Goal: Complete application form: Complete application form

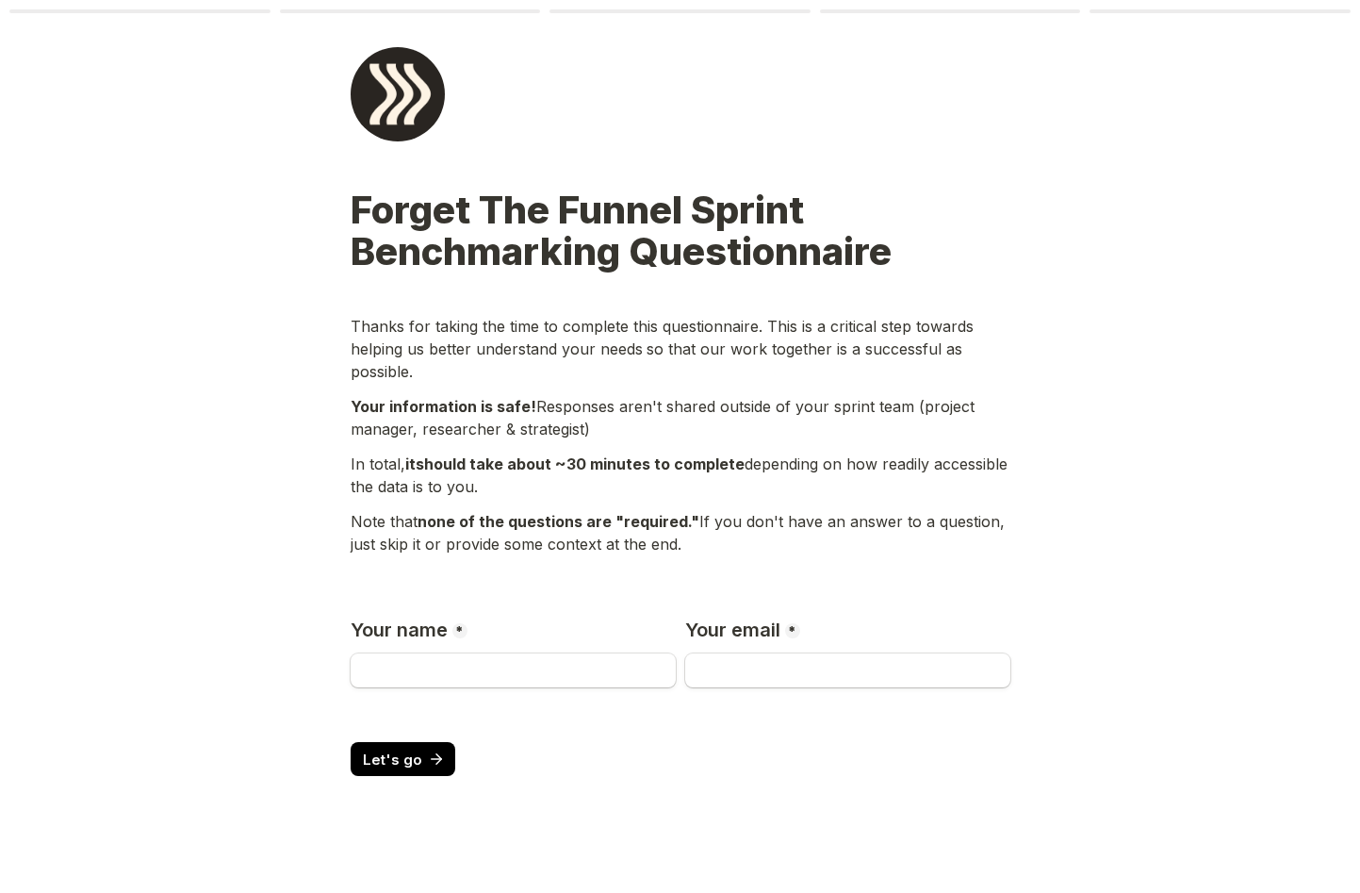
click at [456, 333] on p "Thanks for taking the time to complete this questionnaire. This is a critical s…" at bounding box center [681, 349] width 660 height 68
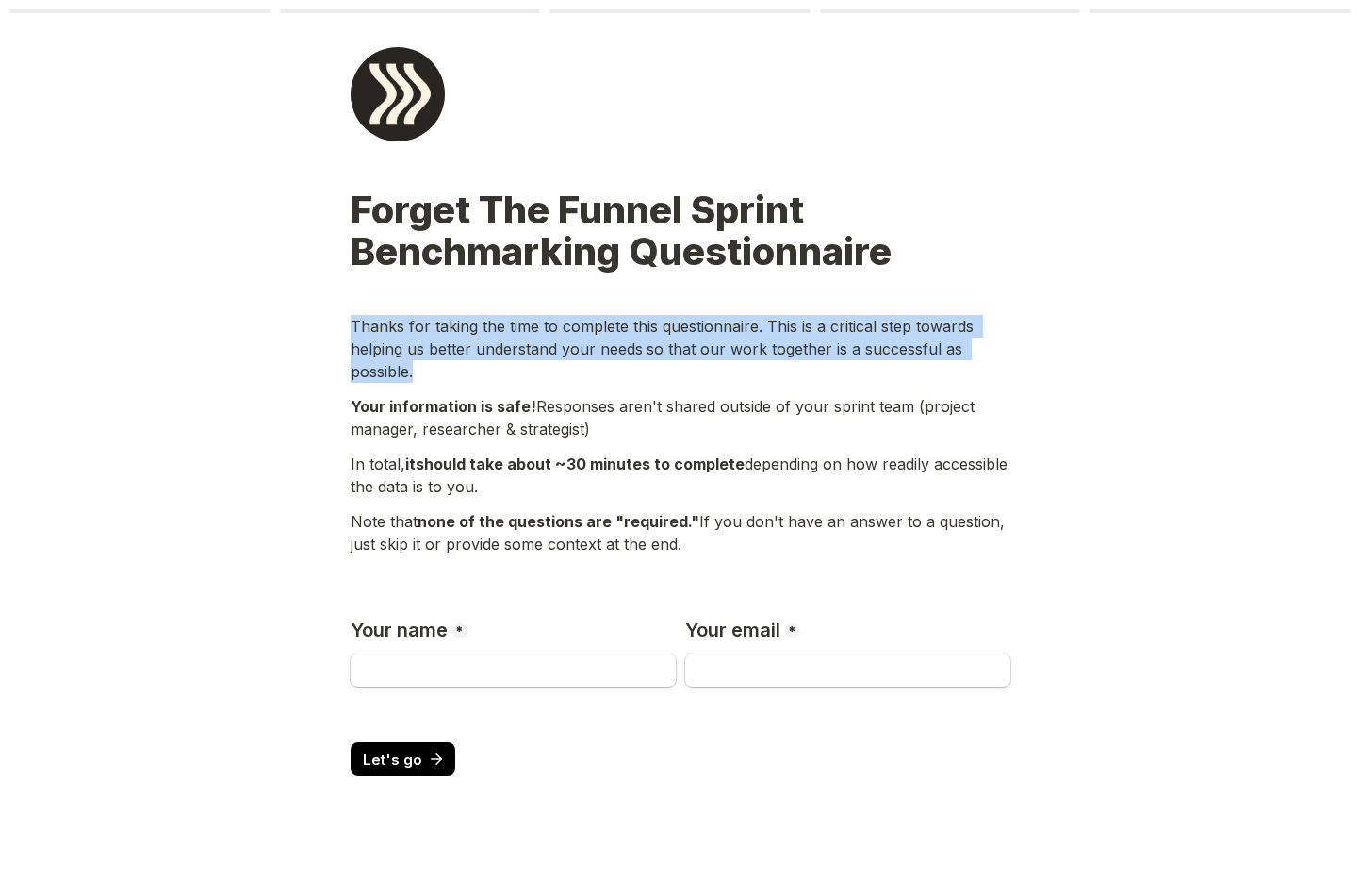
click at [456, 333] on p "Thanks for taking the time to complete this questionnaire. This is a critical s…" at bounding box center [681, 349] width 660 height 68
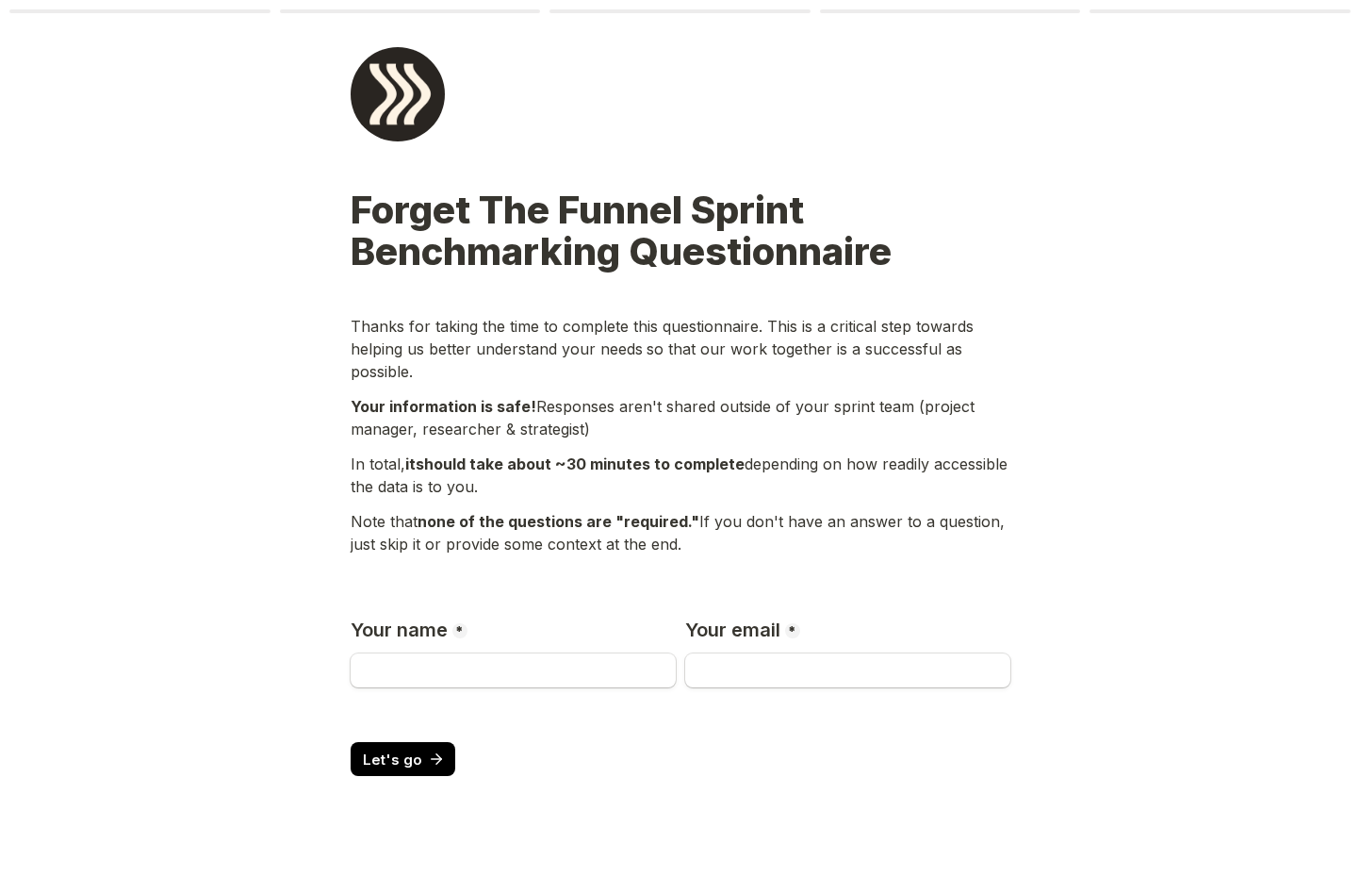
click at [512, 417] on div "Your information is safe! Responses aren't shared outside of your sprint team (…" at bounding box center [681, 420] width 660 height 56
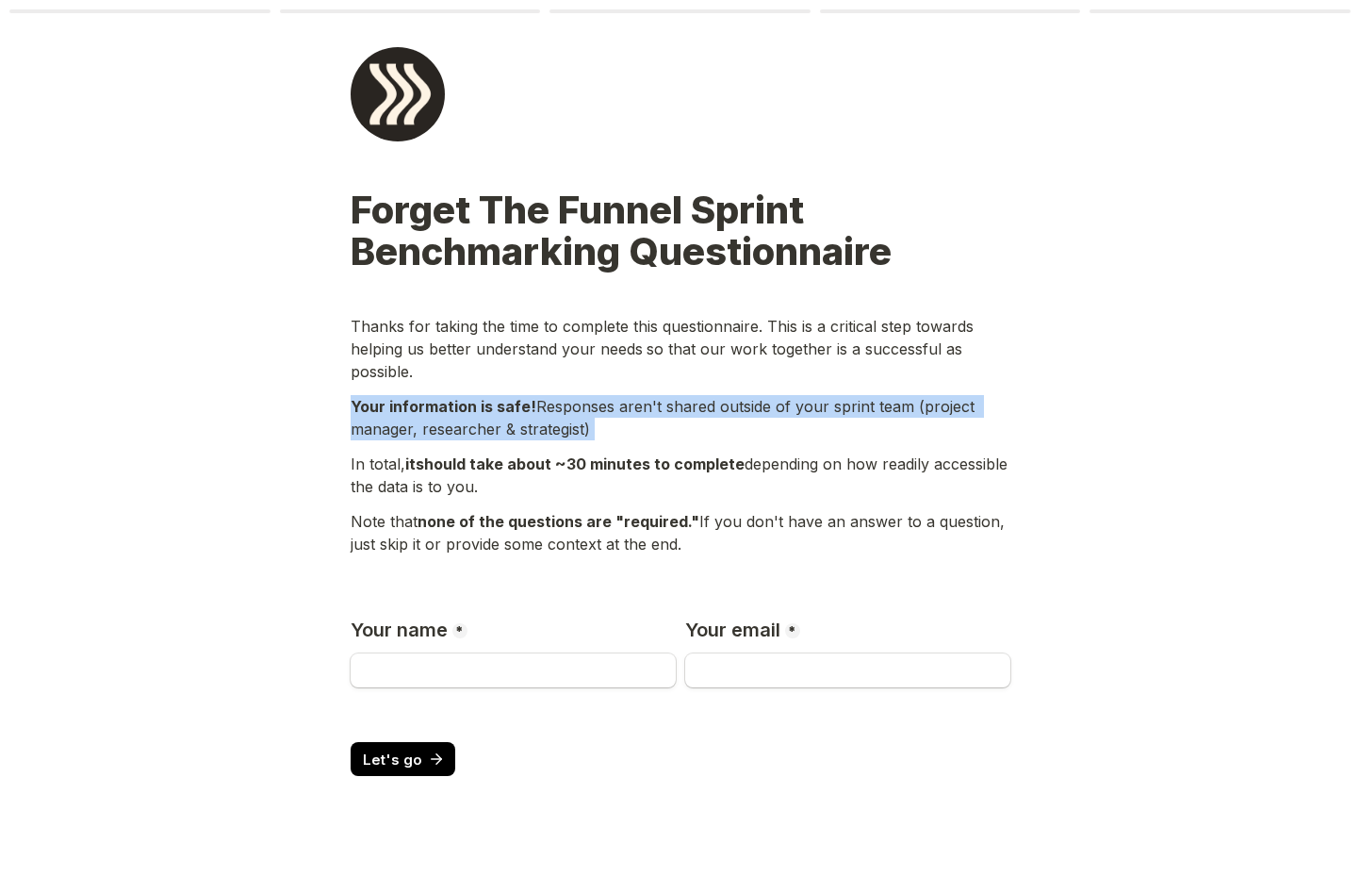
click at [512, 417] on div "Your information is safe! Responses aren't shared outside of your sprint team (…" at bounding box center [681, 420] width 660 height 56
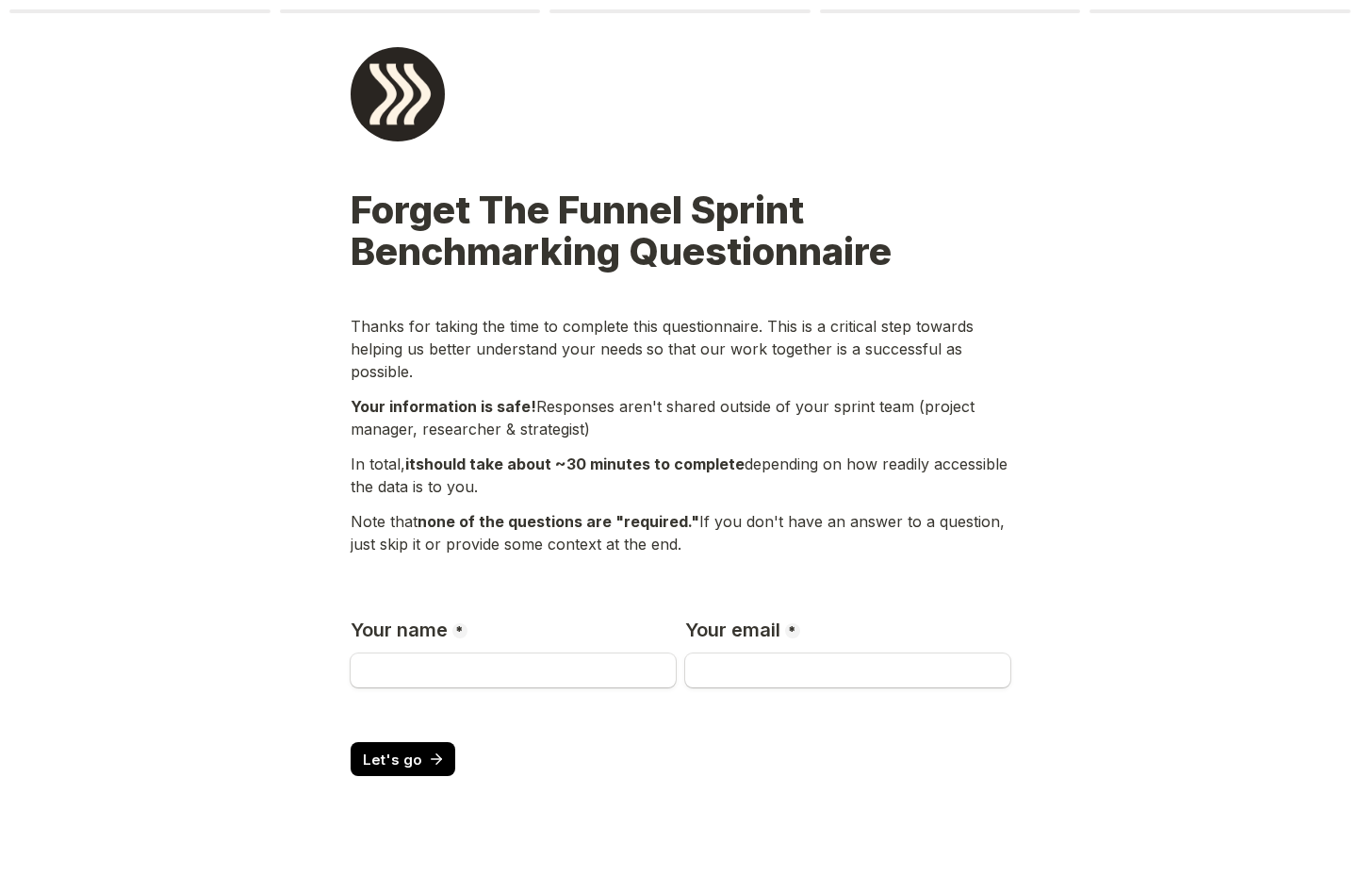
click at [670, 476] on div "In total, it should take about ~30 minutes to complete depending on how readily…" at bounding box center [681, 478] width 660 height 56
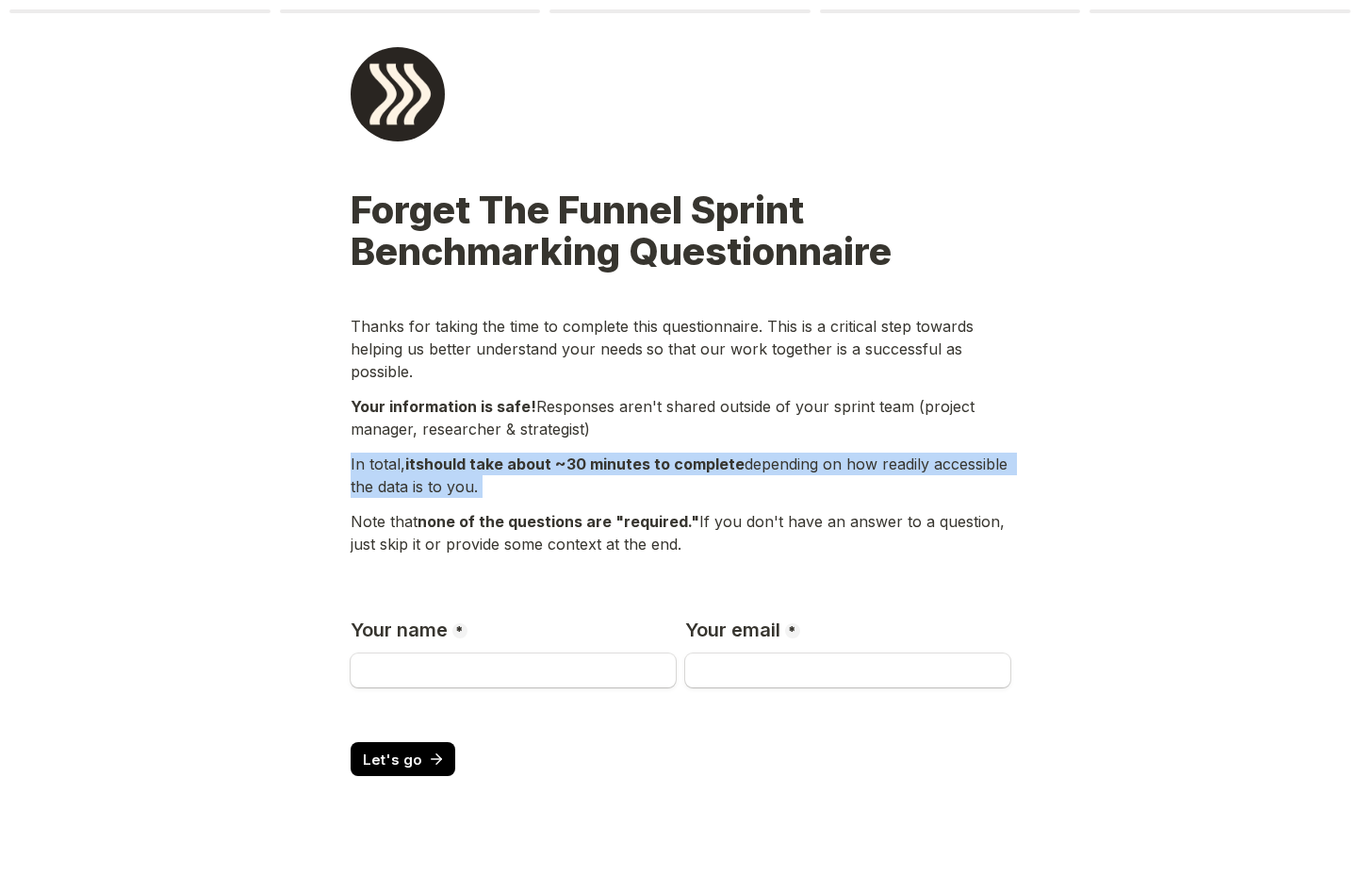
click at [670, 476] on div "In total, it should take about ~30 minutes to complete depending on how readily…" at bounding box center [681, 478] width 660 height 56
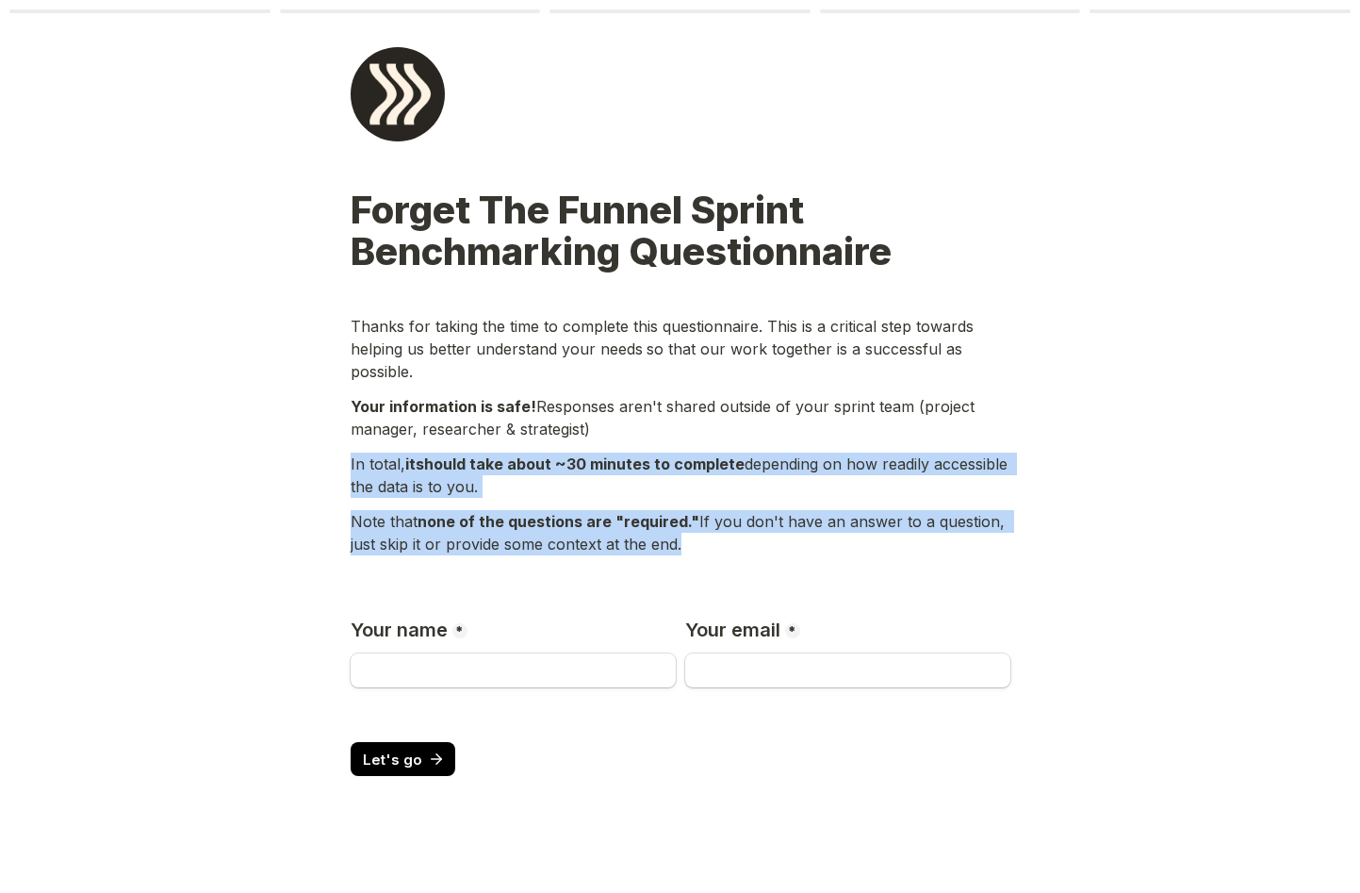
click at [642, 525] on span "none of the questions are "required."" at bounding box center [559, 521] width 282 height 19
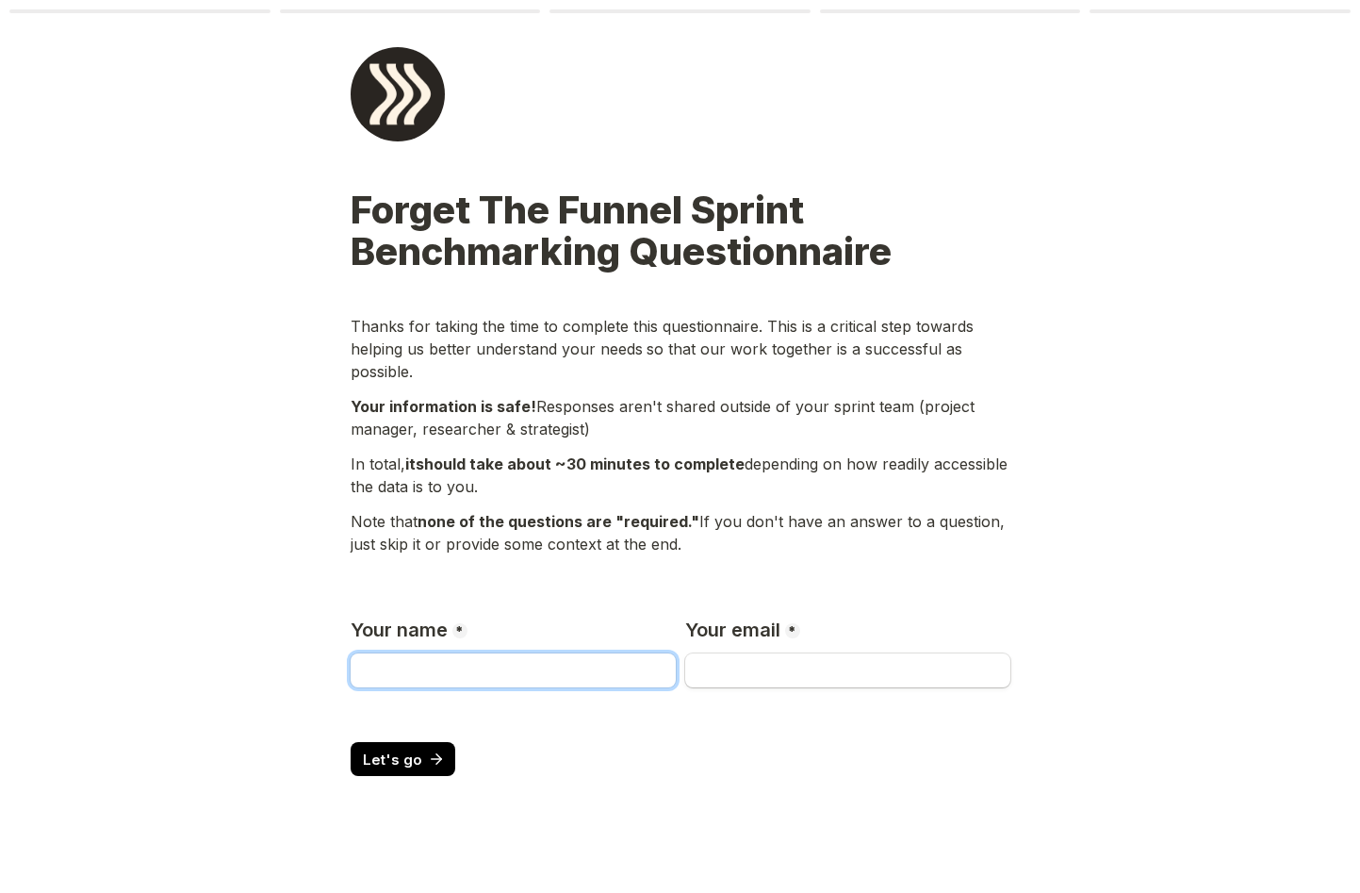
click at [397, 672] on input "Your name" at bounding box center [513, 670] width 325 height 34
type input "[DATE][PERSON_NAME]"
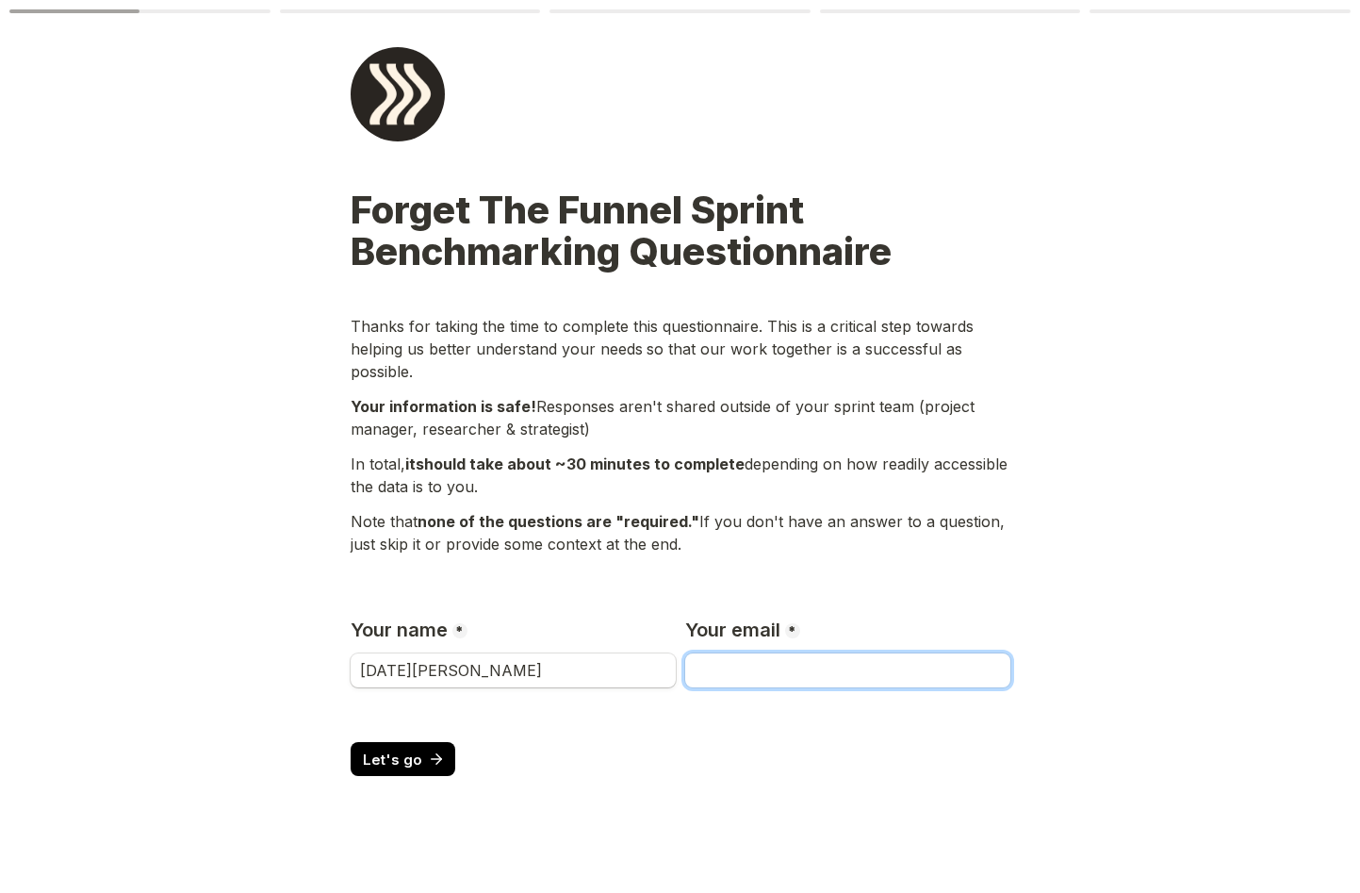
click at [759, 666] on input "Your email" at bounding box center [847, 670] width 325 height 34
type input "[EMAIL_ADDRESS][DOMAIN_NAME]"
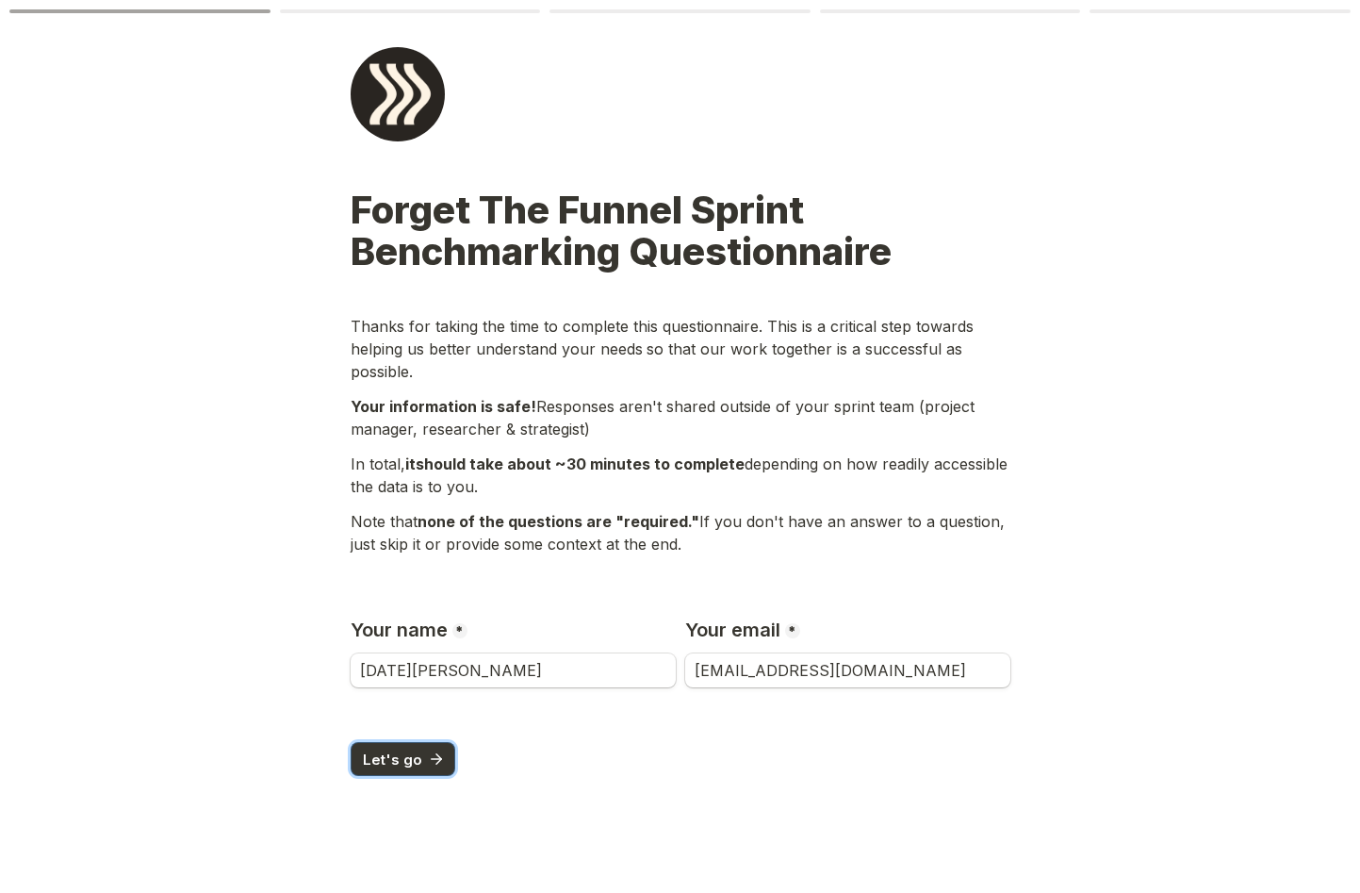
click at [403, 756] on span "Let's go" at bounding box center [392, 759] width 59 height 14
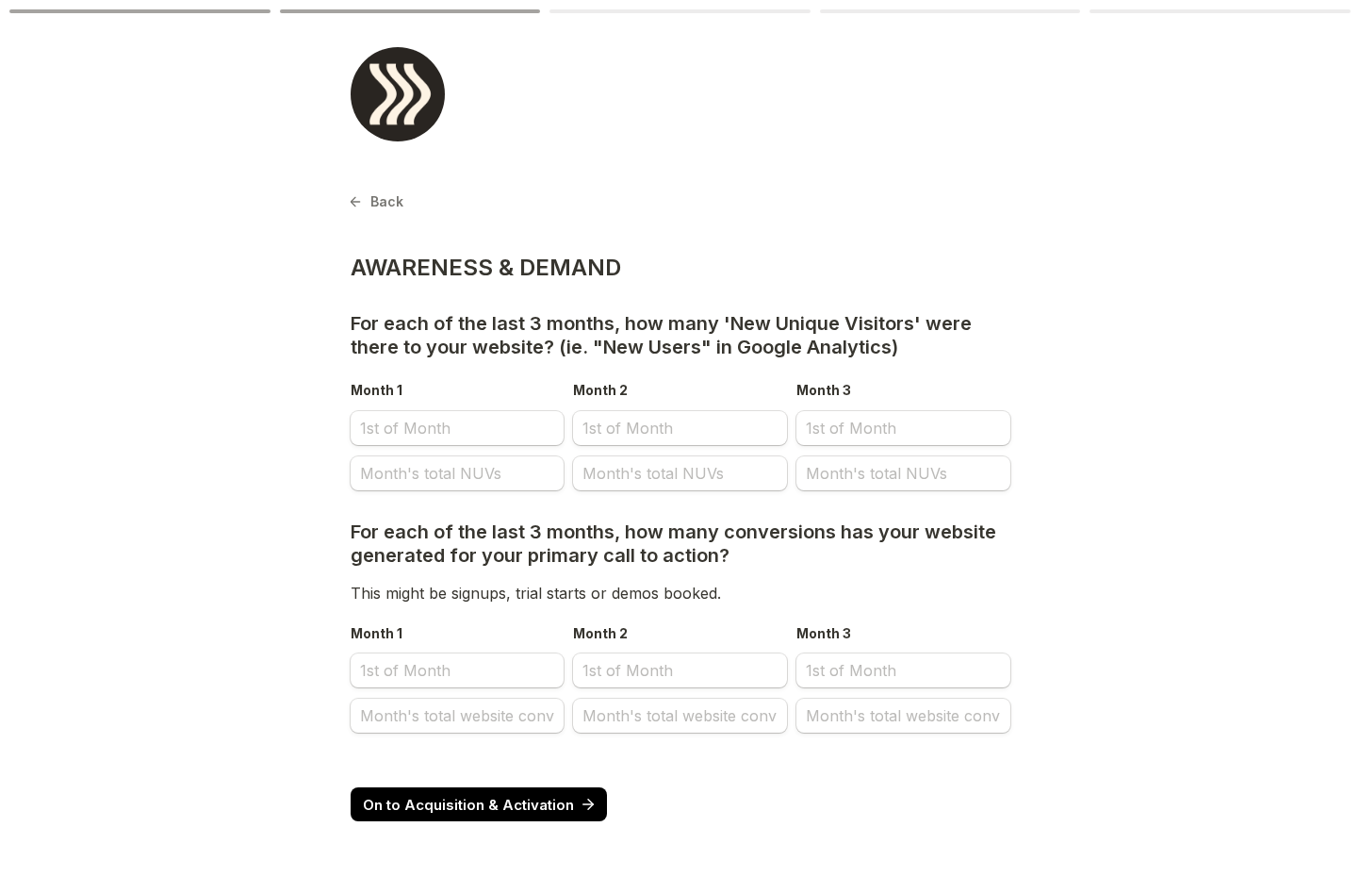
click at [462, 348] on p "For each of the last 3 months, how many 'New Unique Visitors' were there to you…" at bounding box center [678, 335] width 655 height 47
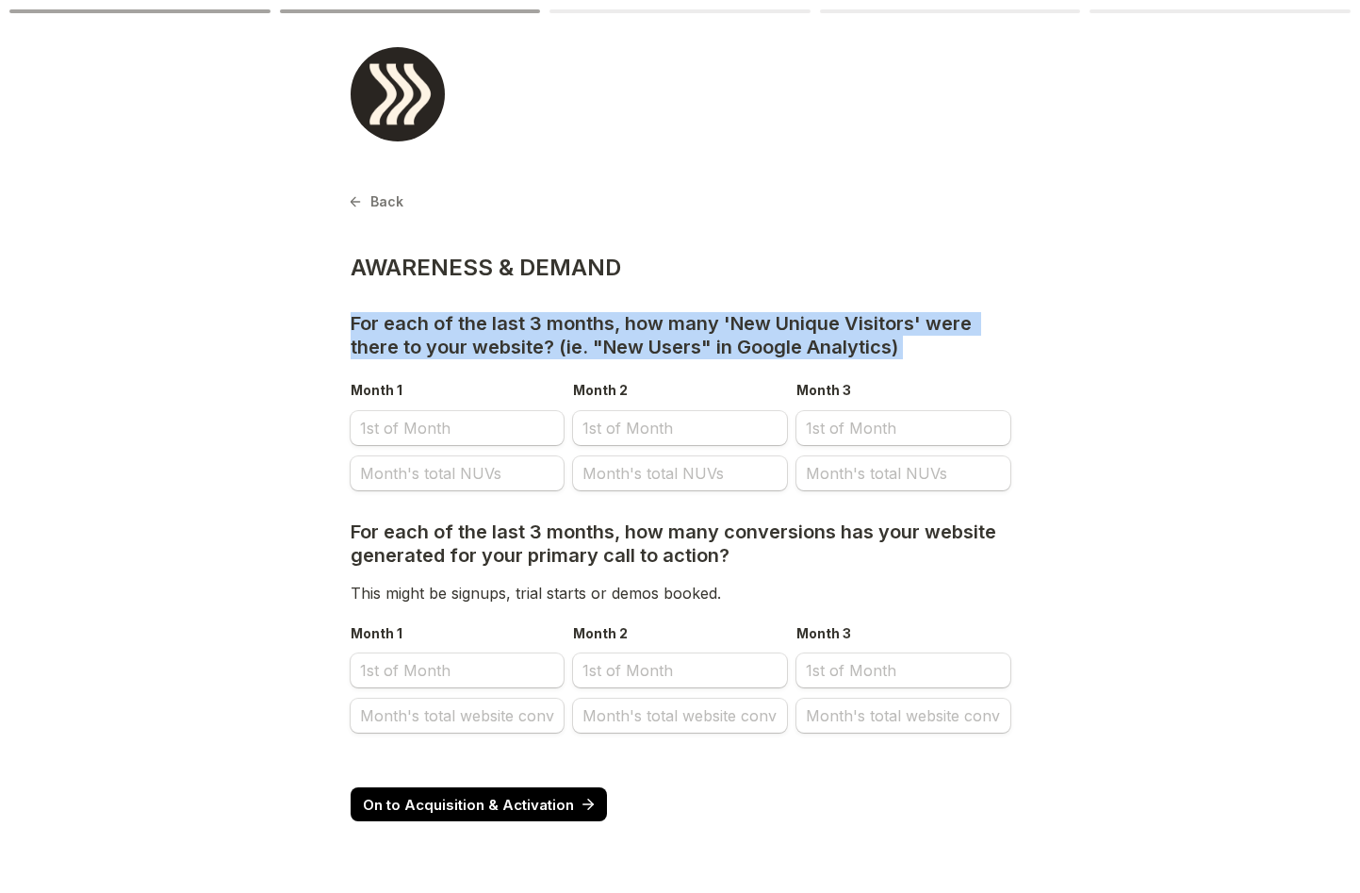
click at [462, 348] on p "For each of the last 3 months, how many 'New Unique Visitors' were there to you…" at bounding box center [678, 335] width 655 height 47
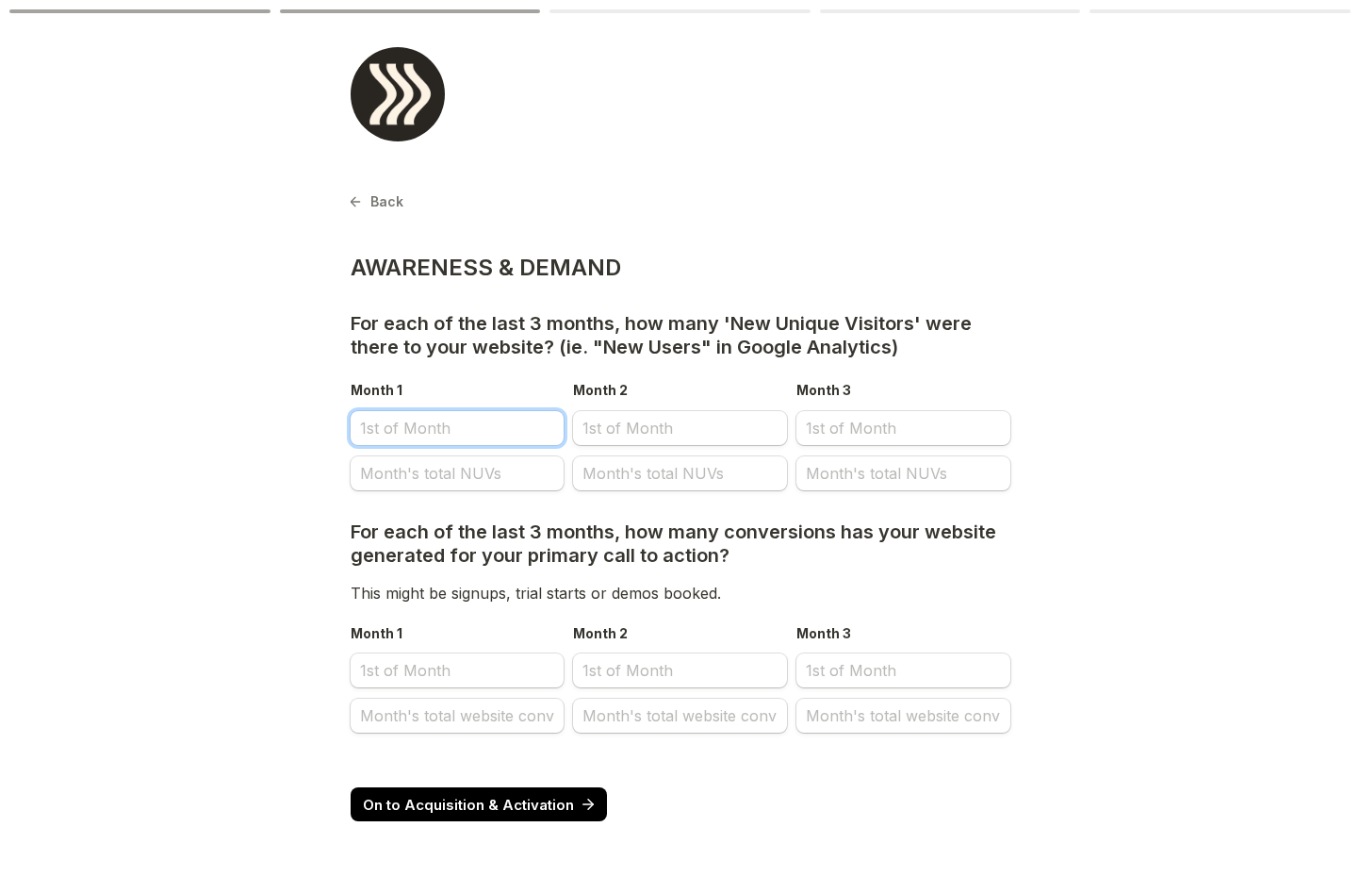
click at [452, 433] on input "Month 1" at bounding box center [458, 428] width 214 height 34
select select "9"
select select "2025"
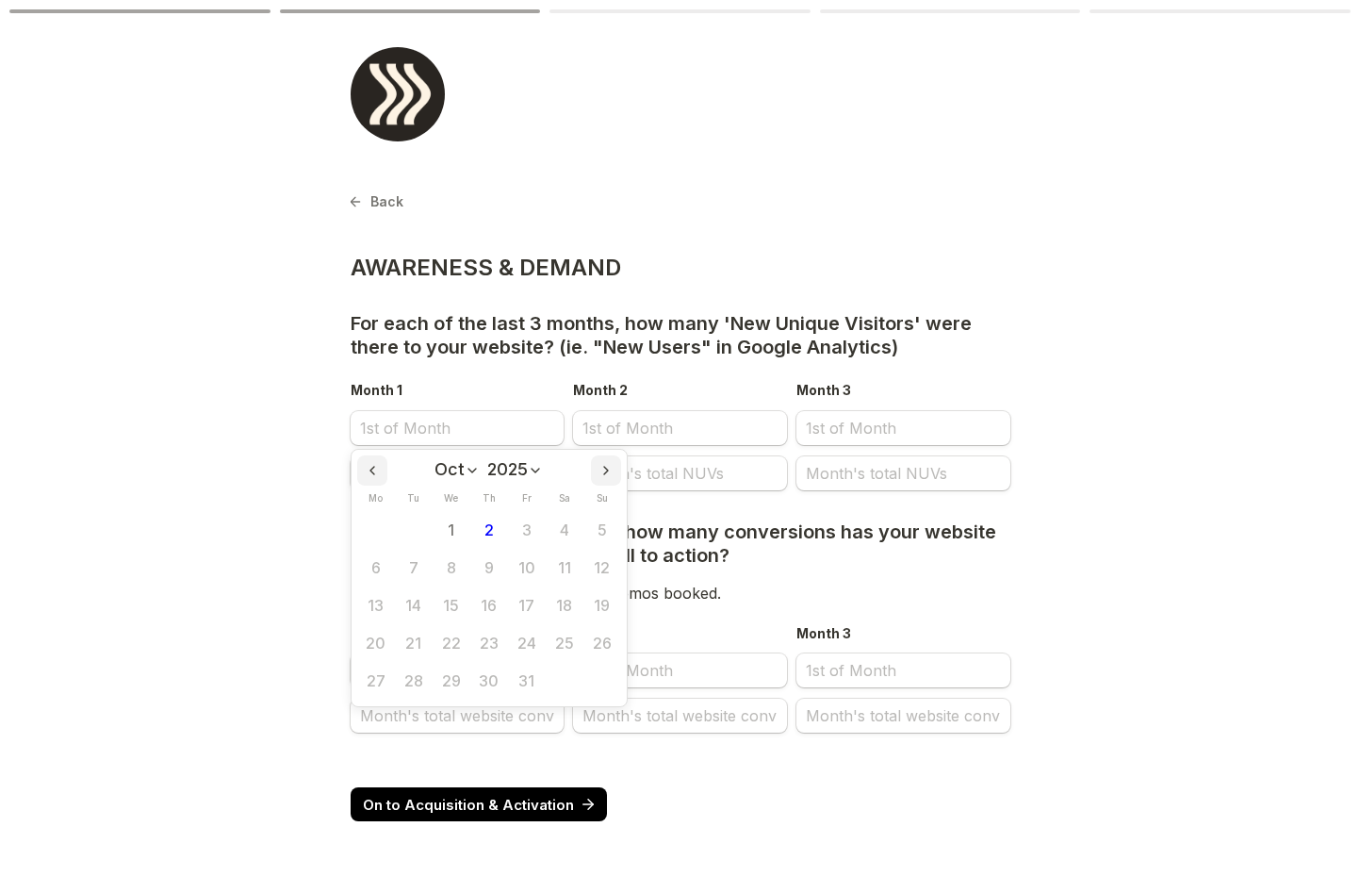
click at [373, 472] on icon "Previous month" at bounding box center [372, 470] width 15 height 15
select select "8"
click at [364, 531] on button "1" at bounding box center [376, 531] width 38 height 38
type input "[DATE]"
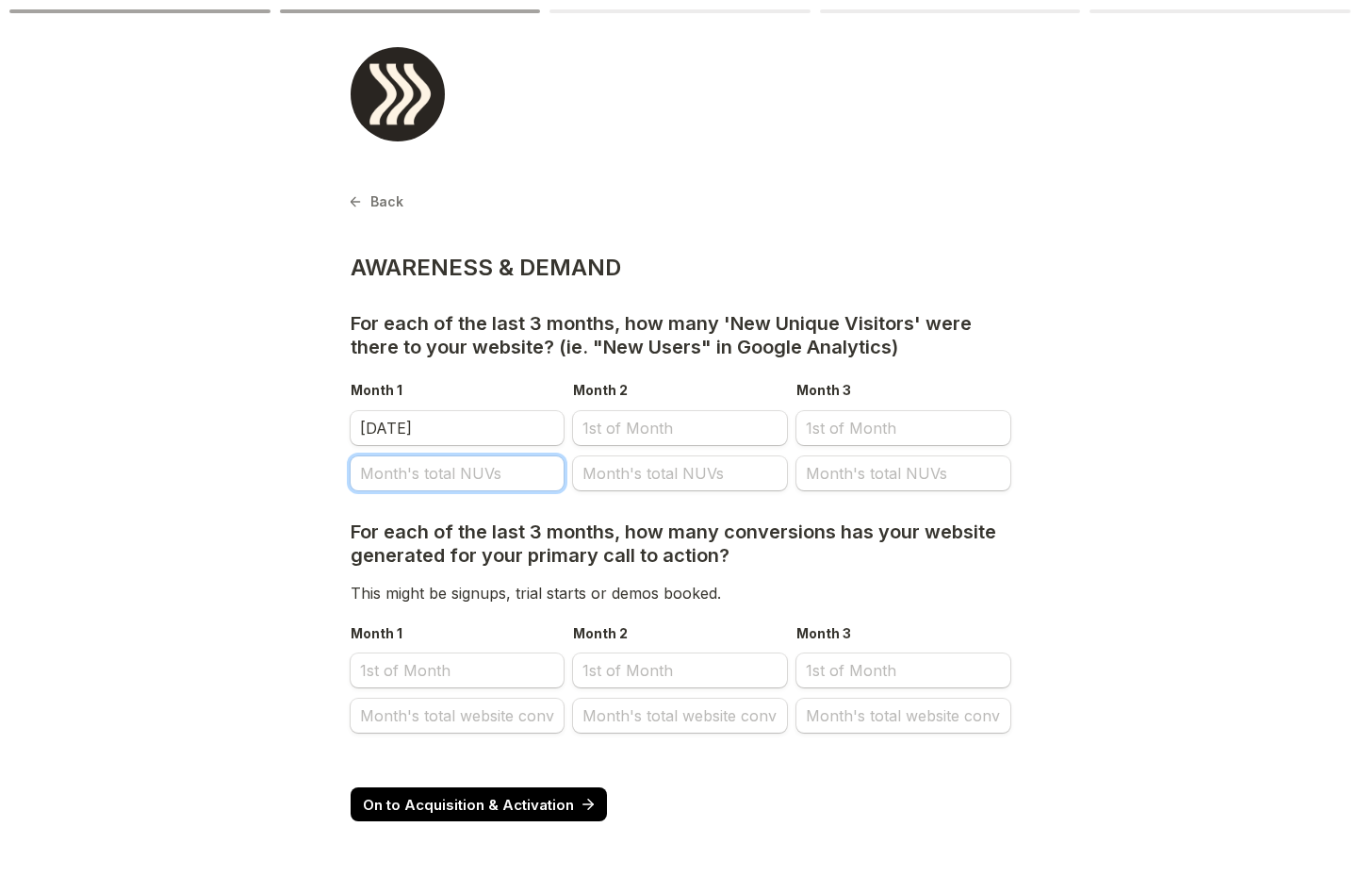
click at [393, 472] on input "Month's total NUVs" at bounding box center [458, 473] width 214 height 34
click at [471, 452] on div "[DATE]" at bounding box center [458, 432] width 214 height 45
click at [440, 480] on input "Month's total NUVs" at bounding box center [458, 473] width 214 height 34
type input "63"
click at [611, 424] on input "Month 2" at bounding box center [680, 428] width 214 height 34
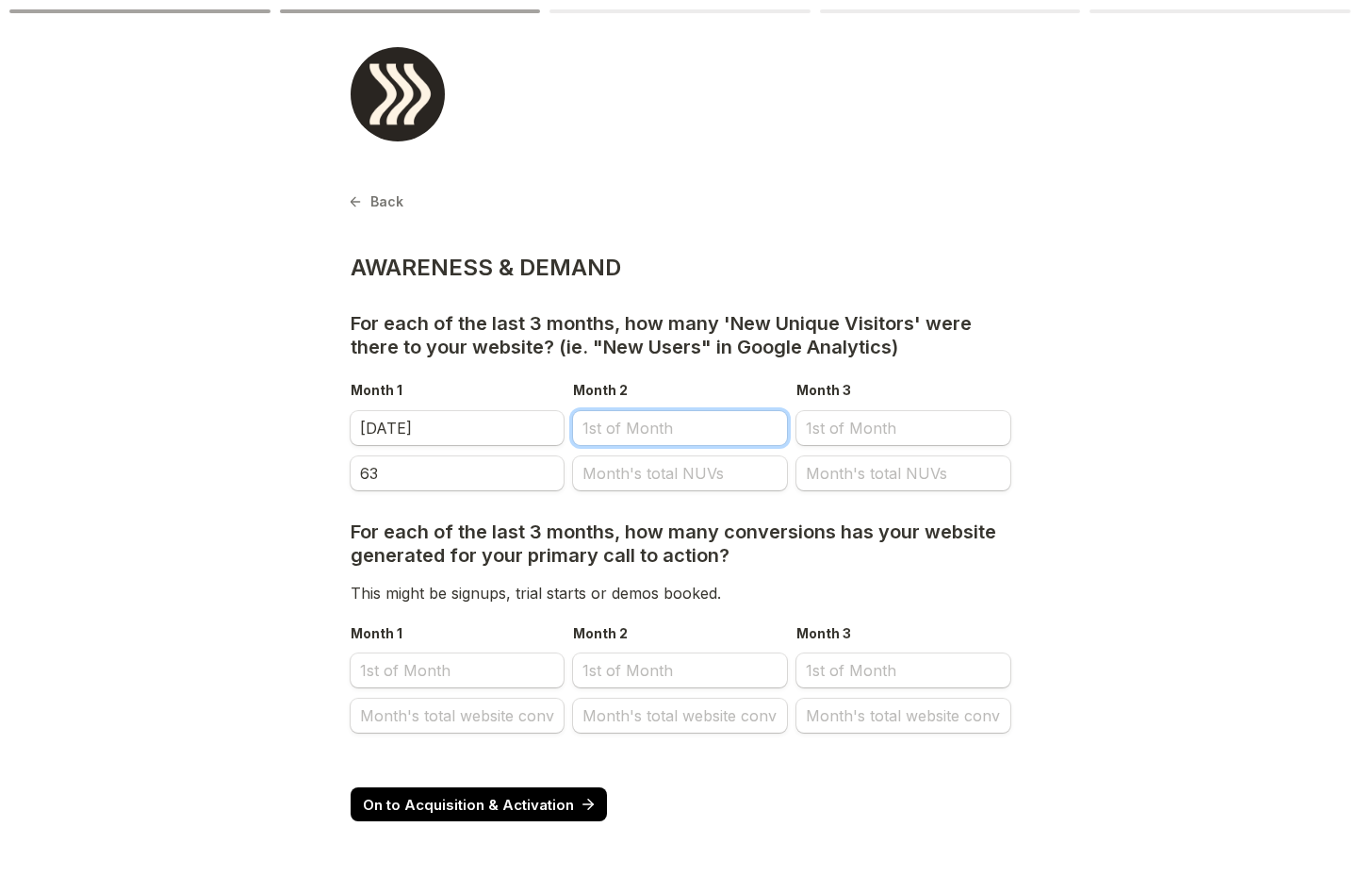
select select "9"
select select "2025"
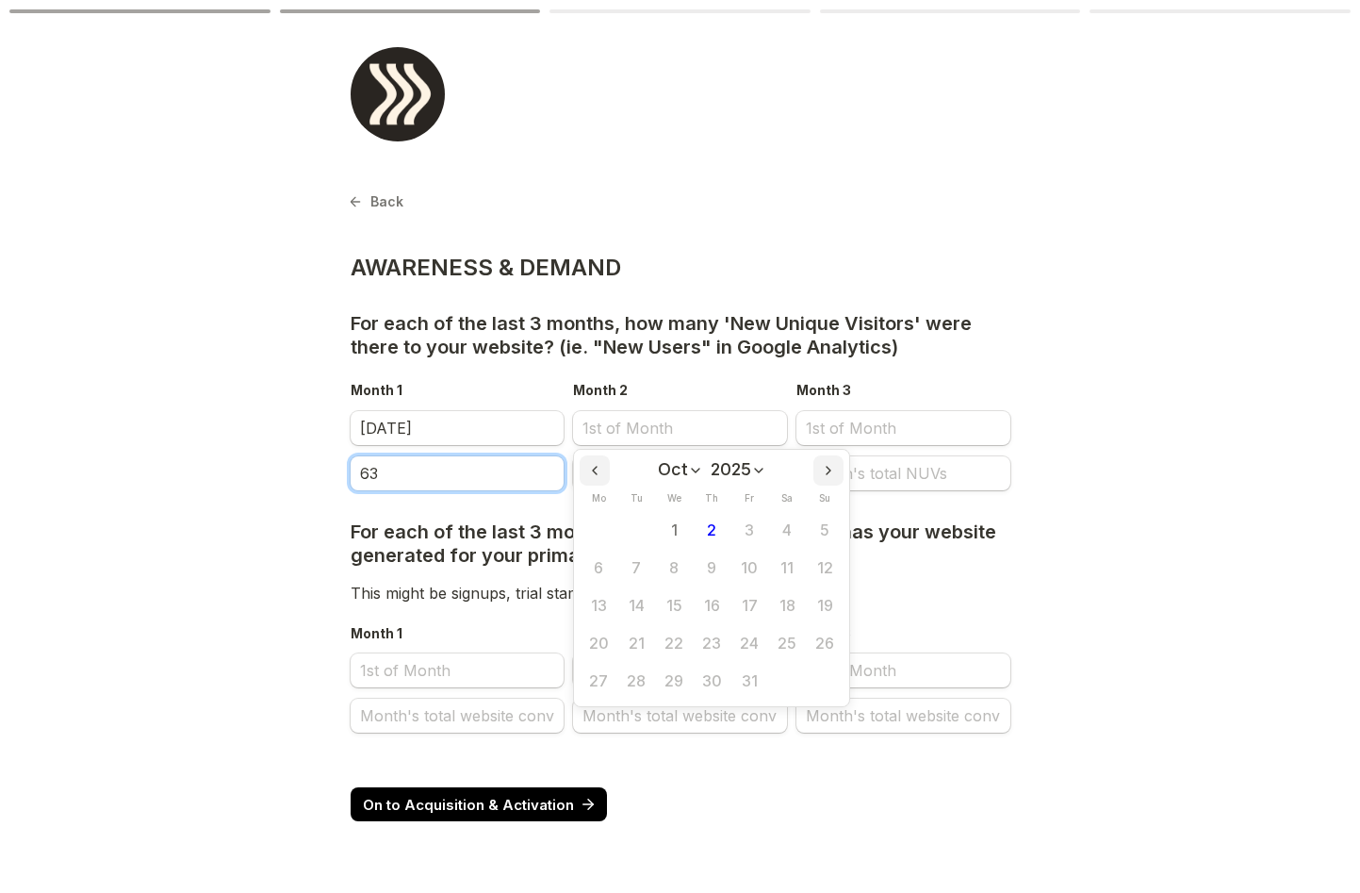
click at [441, 478] on input "63" at bounding box center [458, 473] width 214 height 34
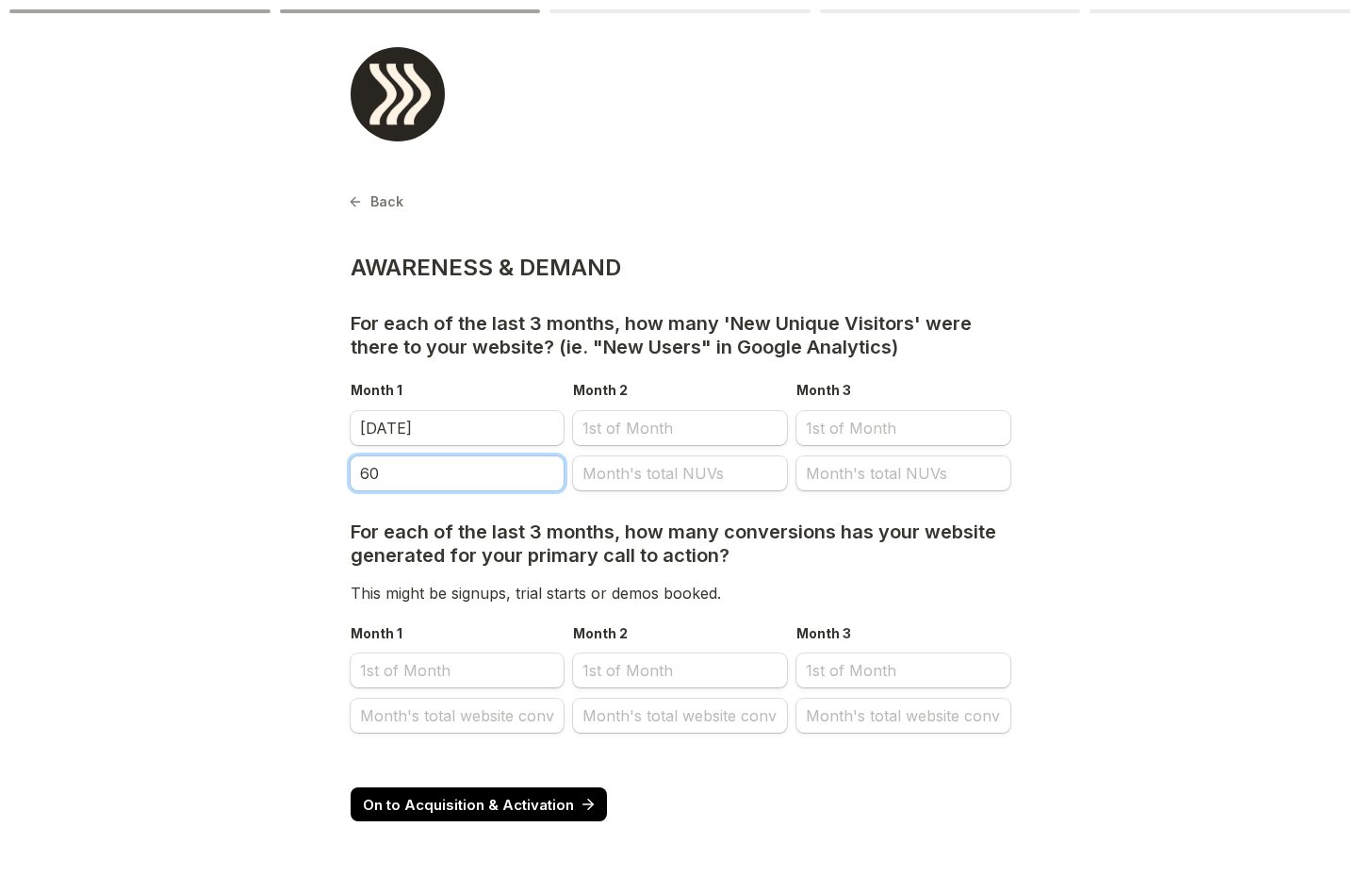
type input "60"
click at [600, 435] on input "Month 2" at bounding box center [680, 428] width 214 height 34
select select "9"
select select "2025"
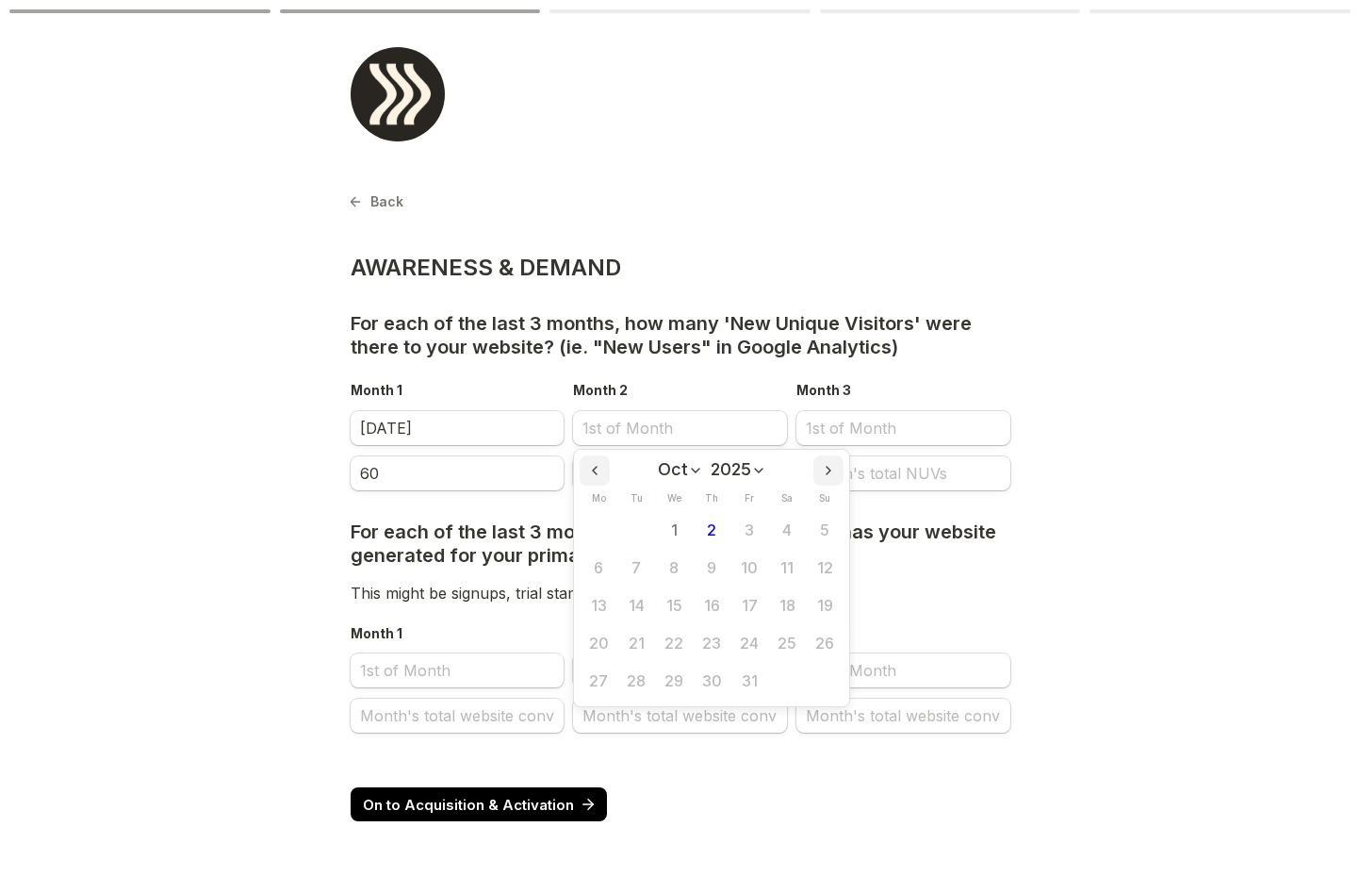
click at [598, 472] on icon "Previous month" at bounding box center [594, 470] width 15 height 15
select select "7"
click at [751, 528] on button "1" at bounding box center [750, 531] width 38 height 38
type input "[DATE]"
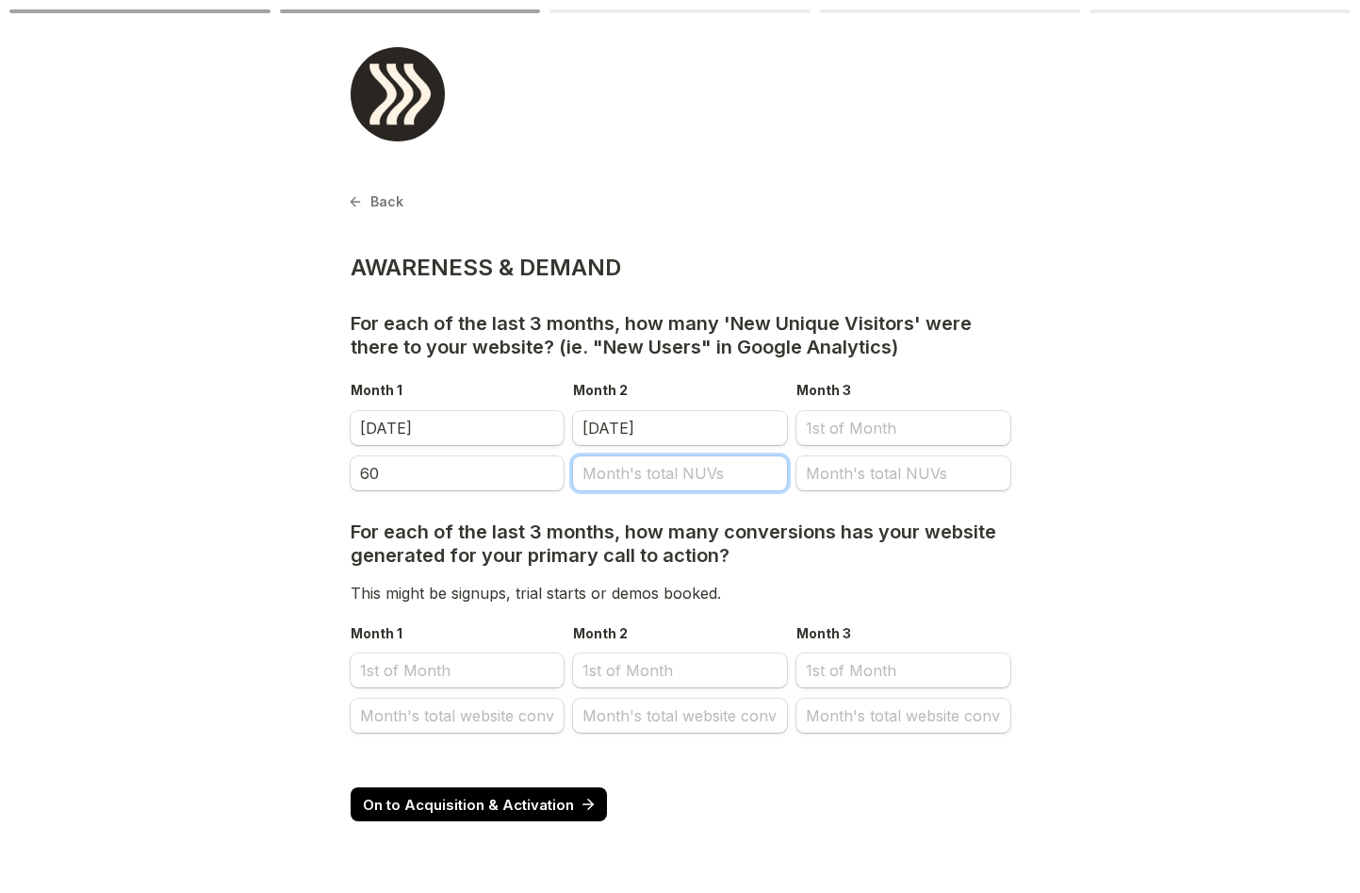
click at [641, 475] on input "Month's total NUVs" at bounding box center [680, 473] width 214 height 34
type input "67"
select select "9"
select select "2025"
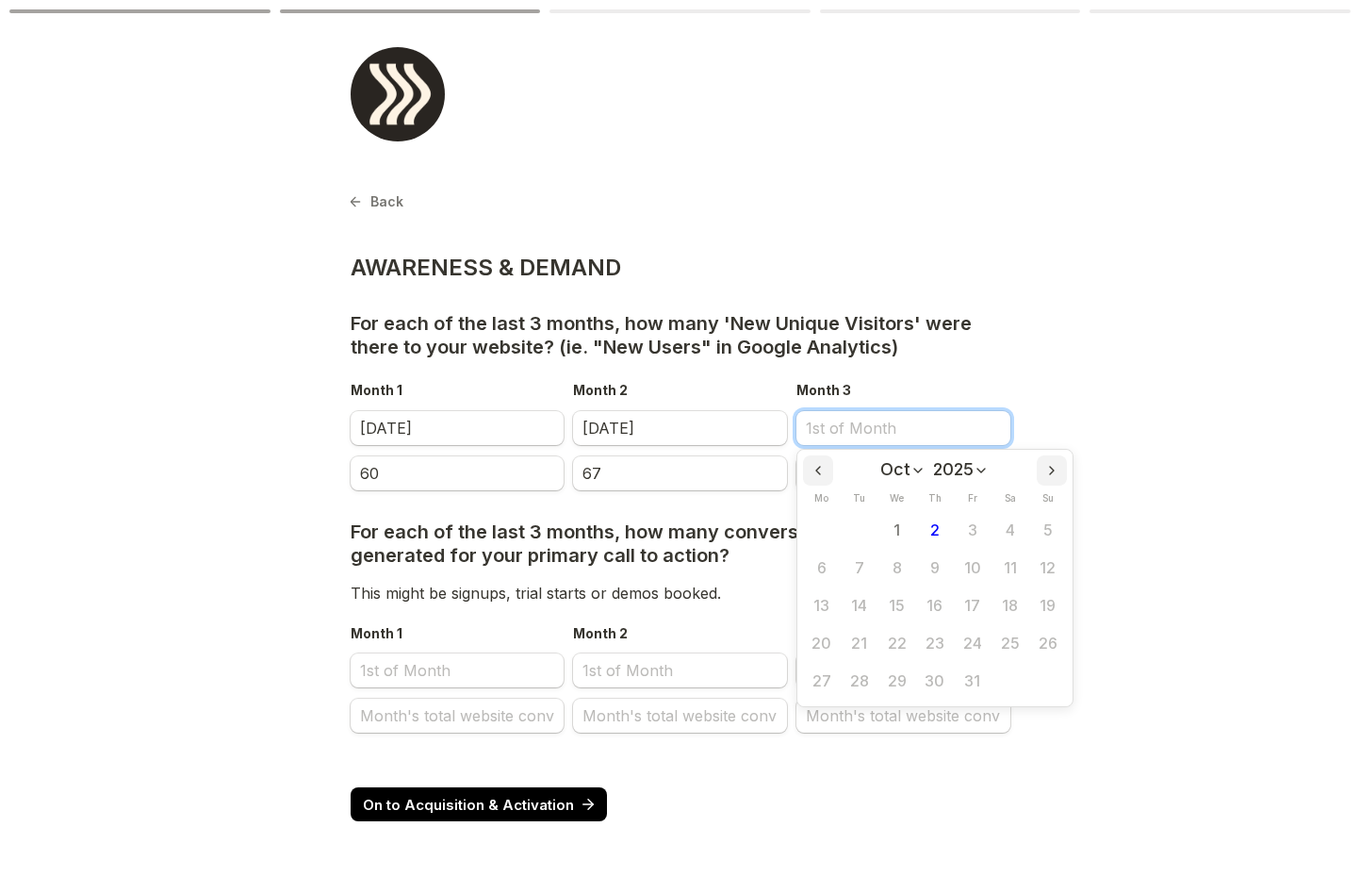
click at [848, 439] on input "Month 3" at bounding box center [904, 428] width 214 height 34
click at [819, 473] on icon "Previous month" at bounding box center [818, 471] width 4 height 8
click at [813, 471] on icon "Previous month" at bounding box center [818, 470] width 15 height 15
select select "6"
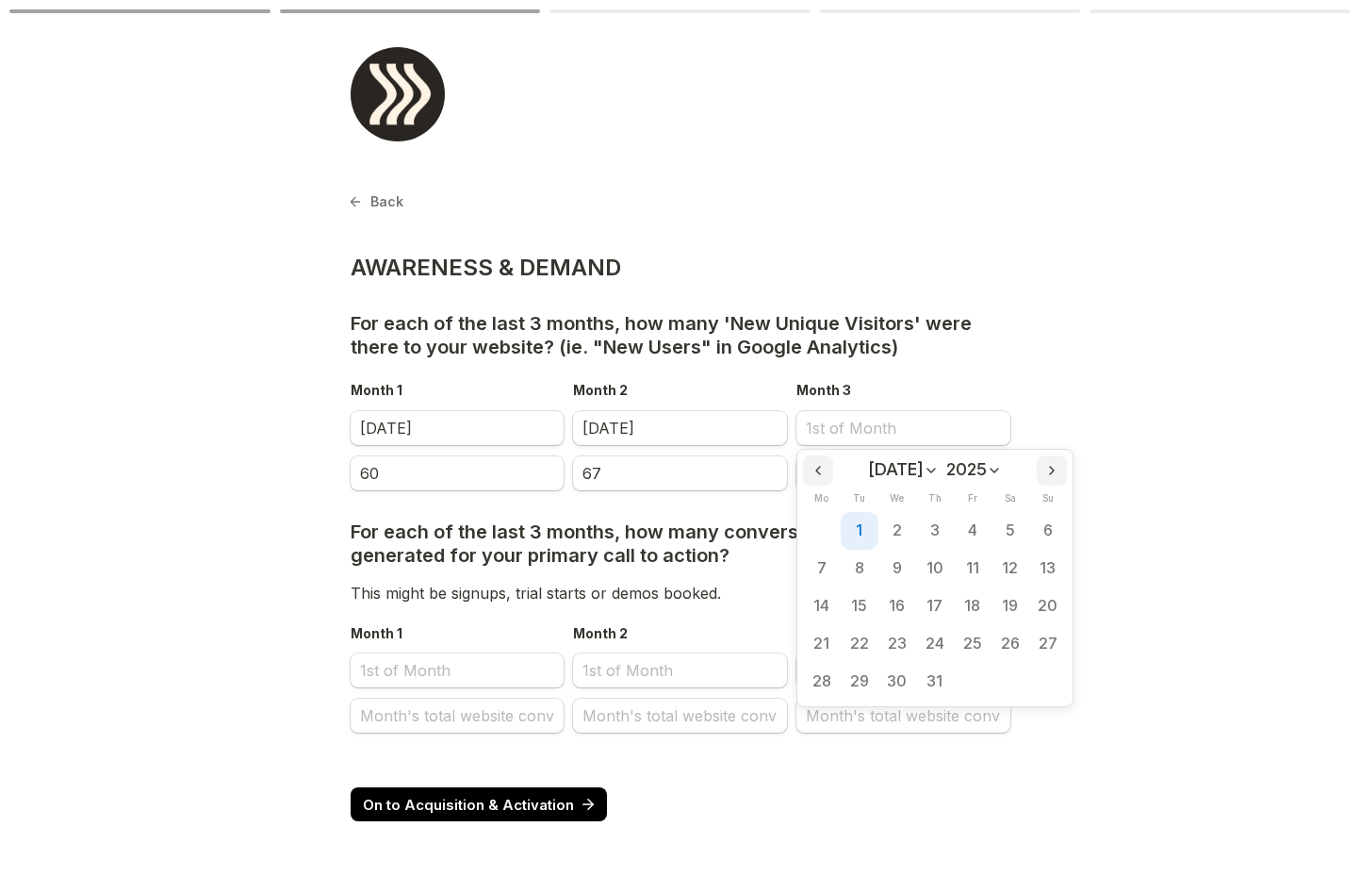
click at [861, 529] on button "1" at bounding box center [860, 531] width 38 height 38
type input "[DATE]"
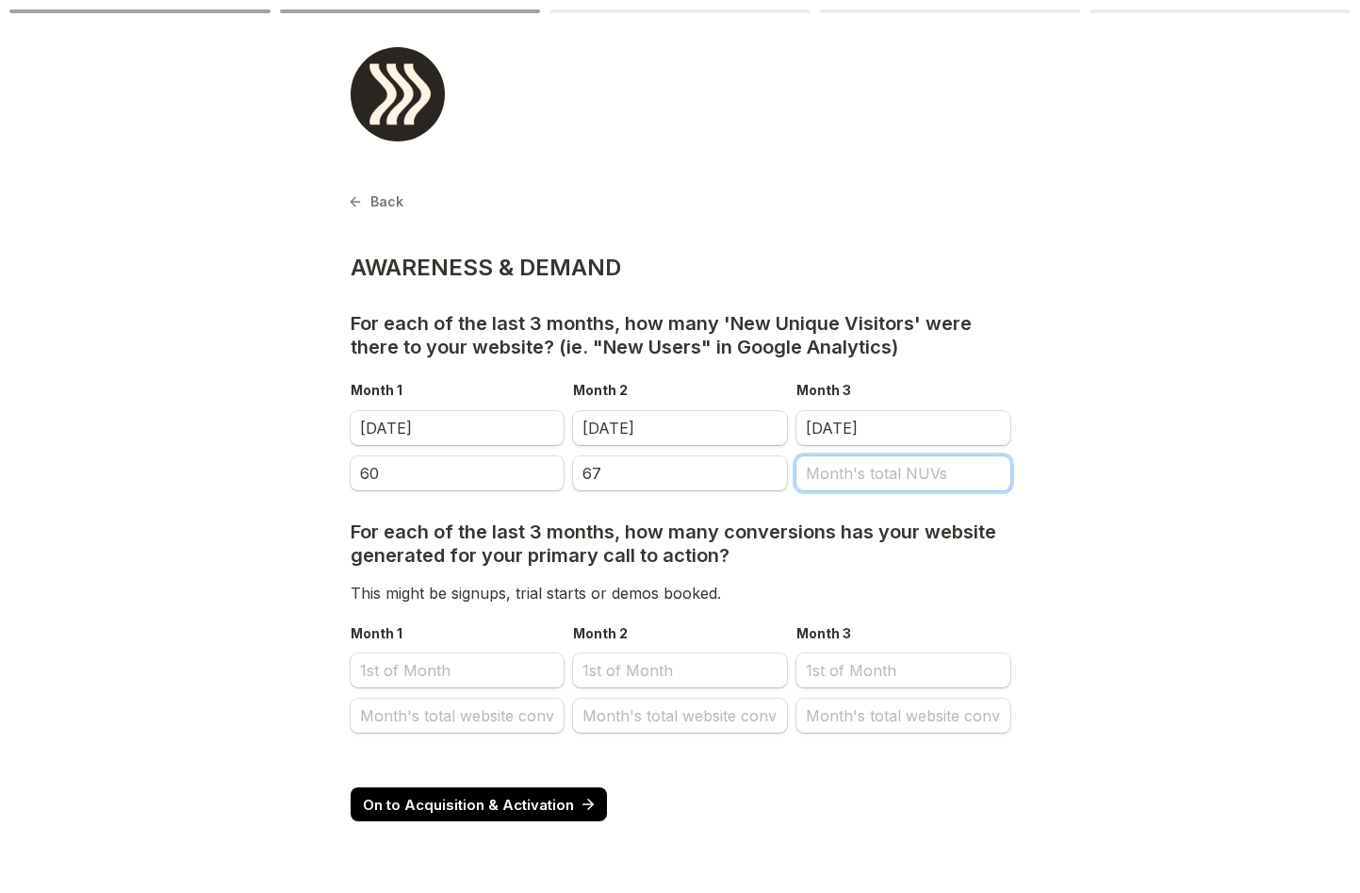
click at [865, 472] on input "Month's total NUVs" at bounding box center [904, 473] width 214 height 34
type input "54"
click at [846, 383] on label "Month 3" at bounding box center [826, 391] width 59 height 22
click at [846, 411] on input "[DATE]" at bounding box center [904, 428] width 214 height 34
select select "6"
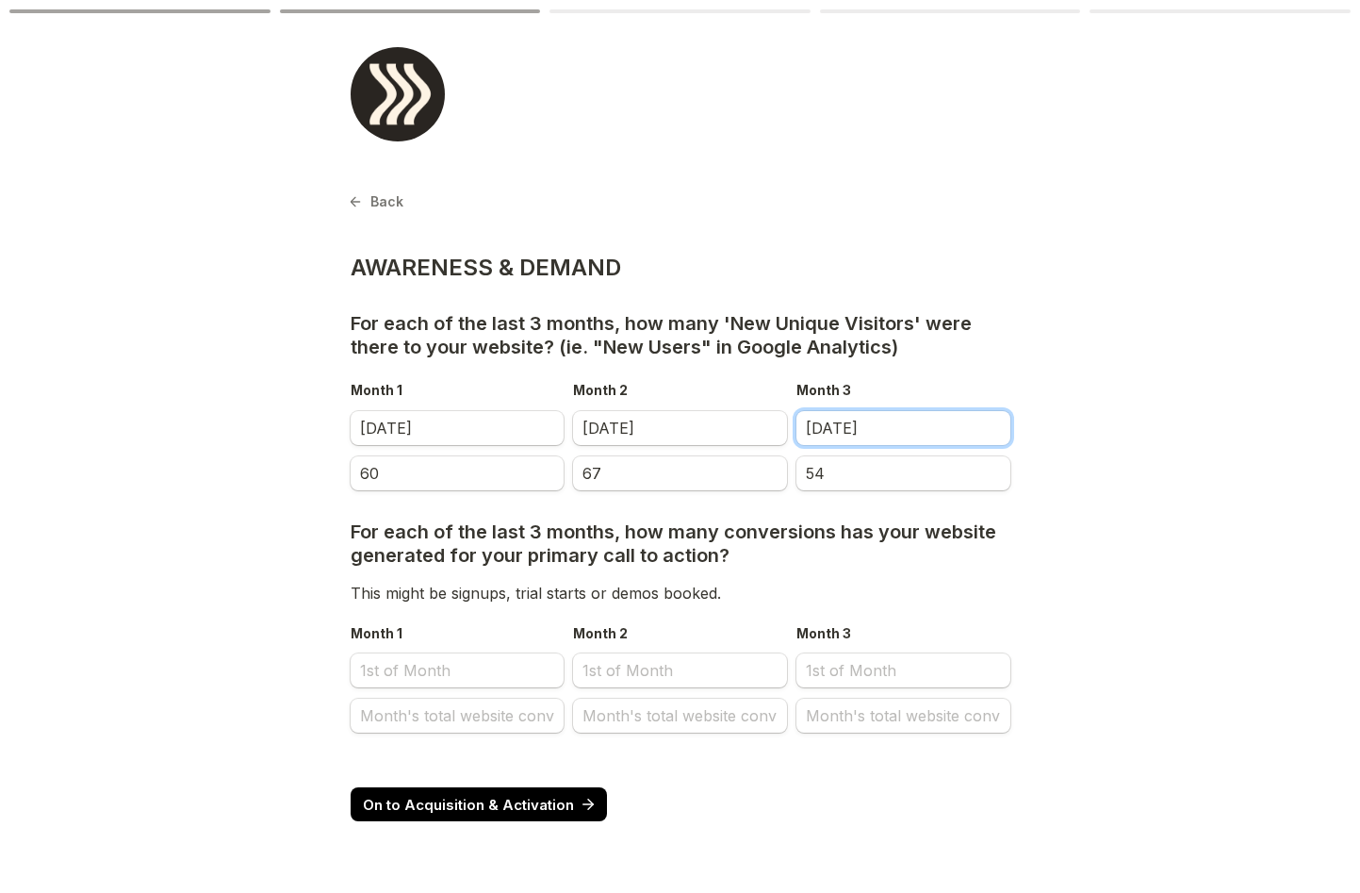
select select "2025"
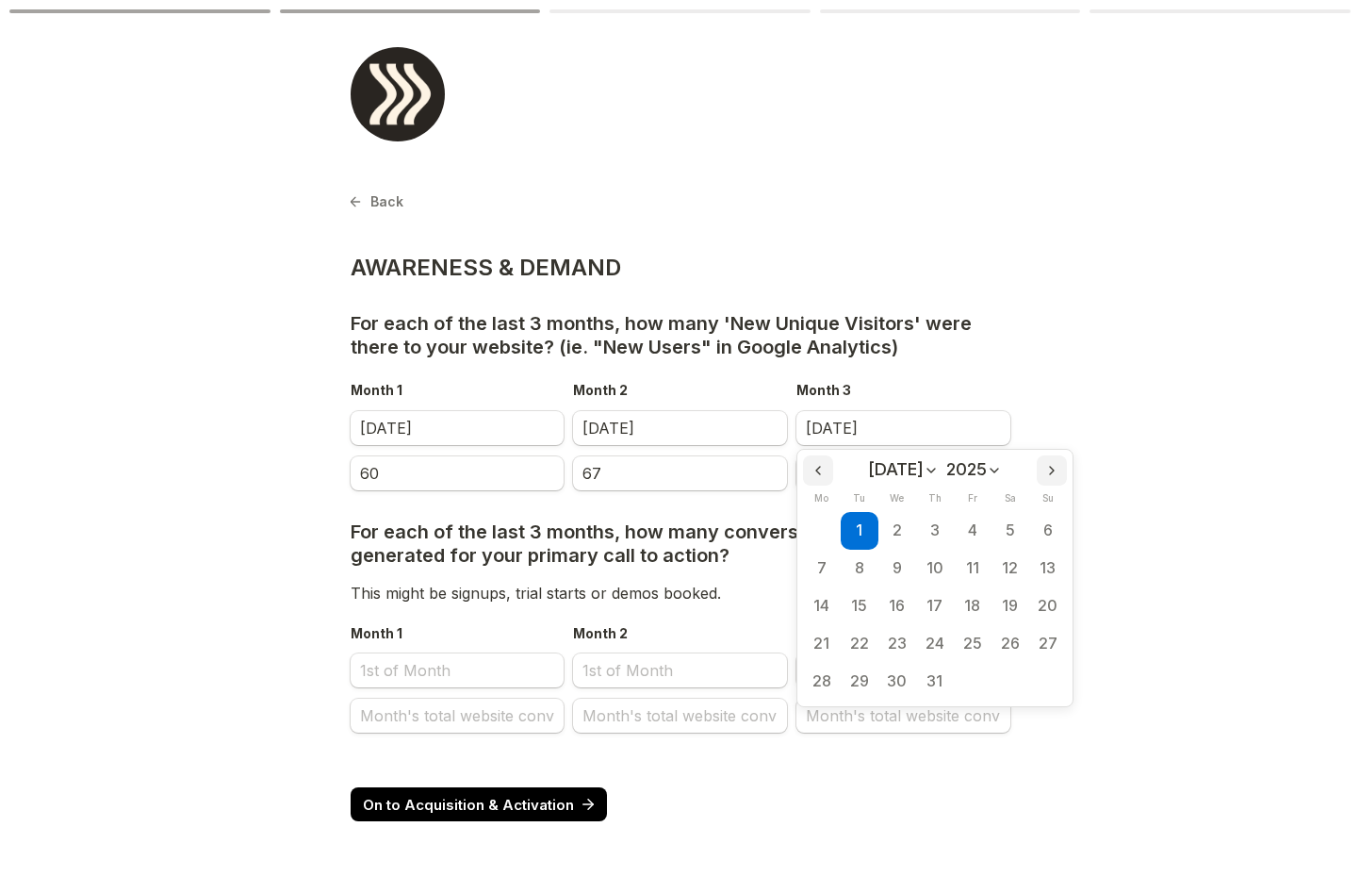
click at [703, 377] on div "Month 2" at bounding box center [680, 389] width 214 height 39
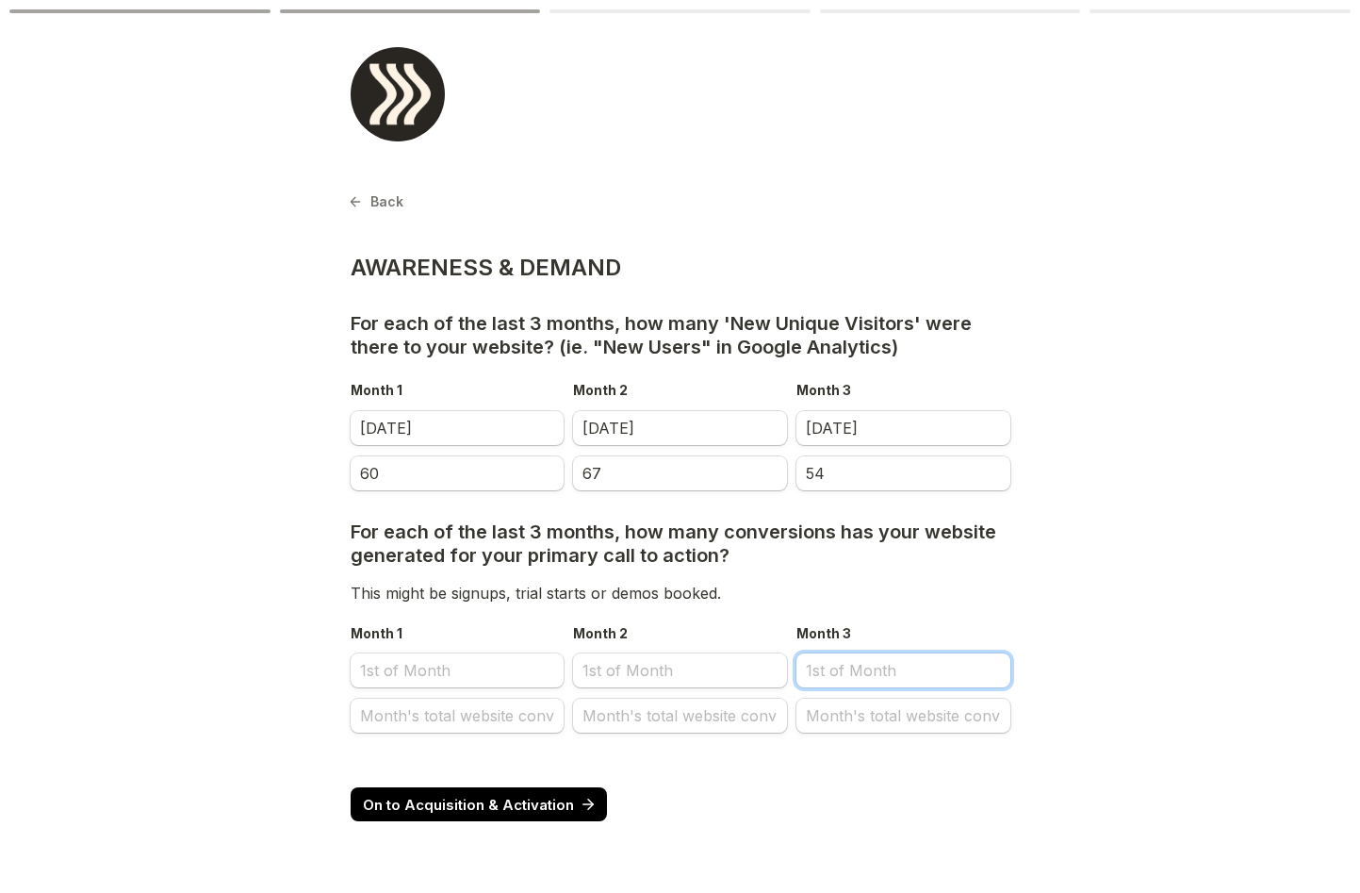
select select "9"
select select "2025"
click at [862, 674] on input "Month 3" at bounding box center [904, 670] width 214 height 34
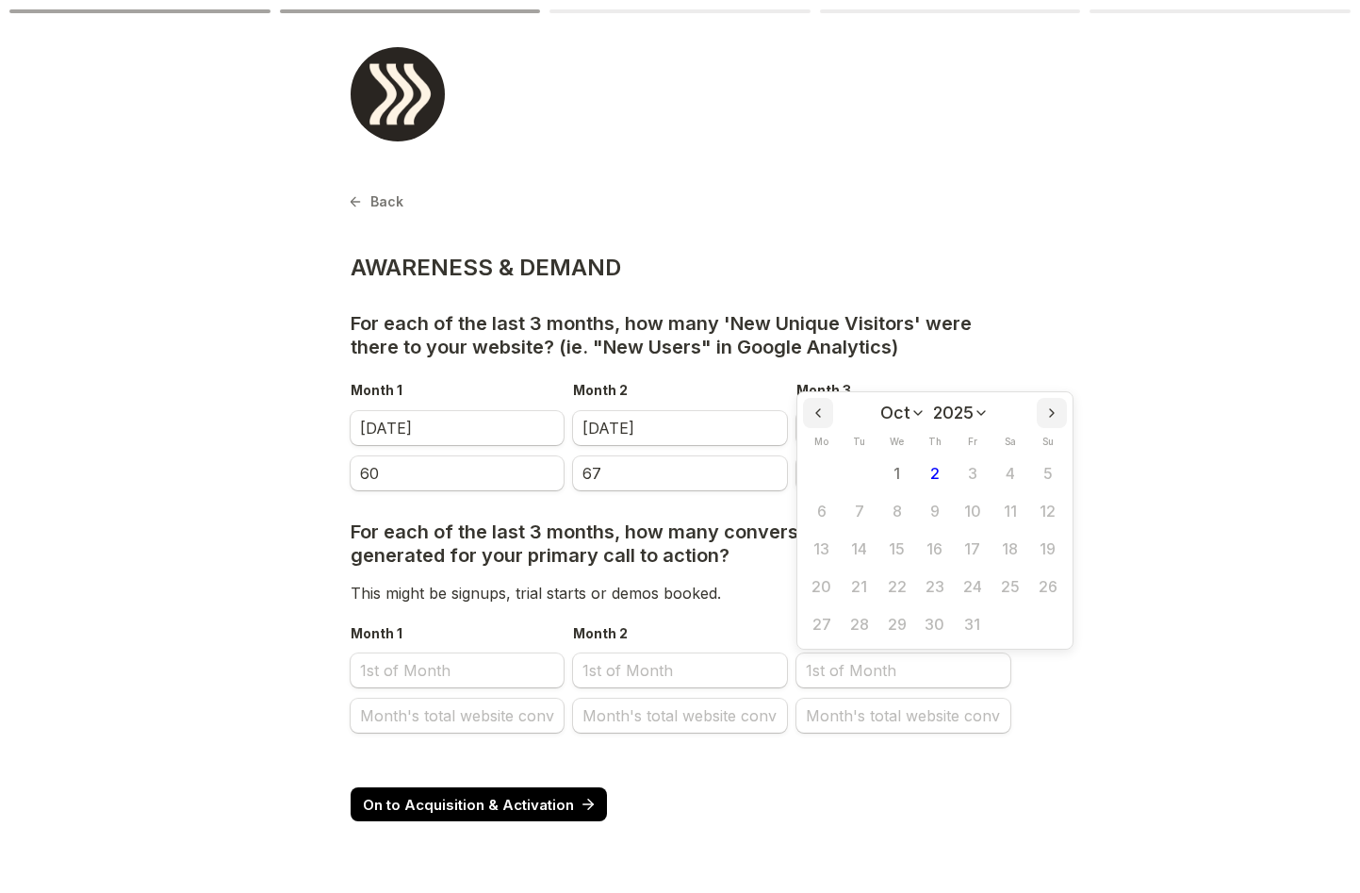
click at [824, 416] on icon "Previous month" at bounding box center [818, 412] width 15 height 15
select select "6"
click at [858, 471] on button "1" at bounding box center [860, 473] width 38 height 38
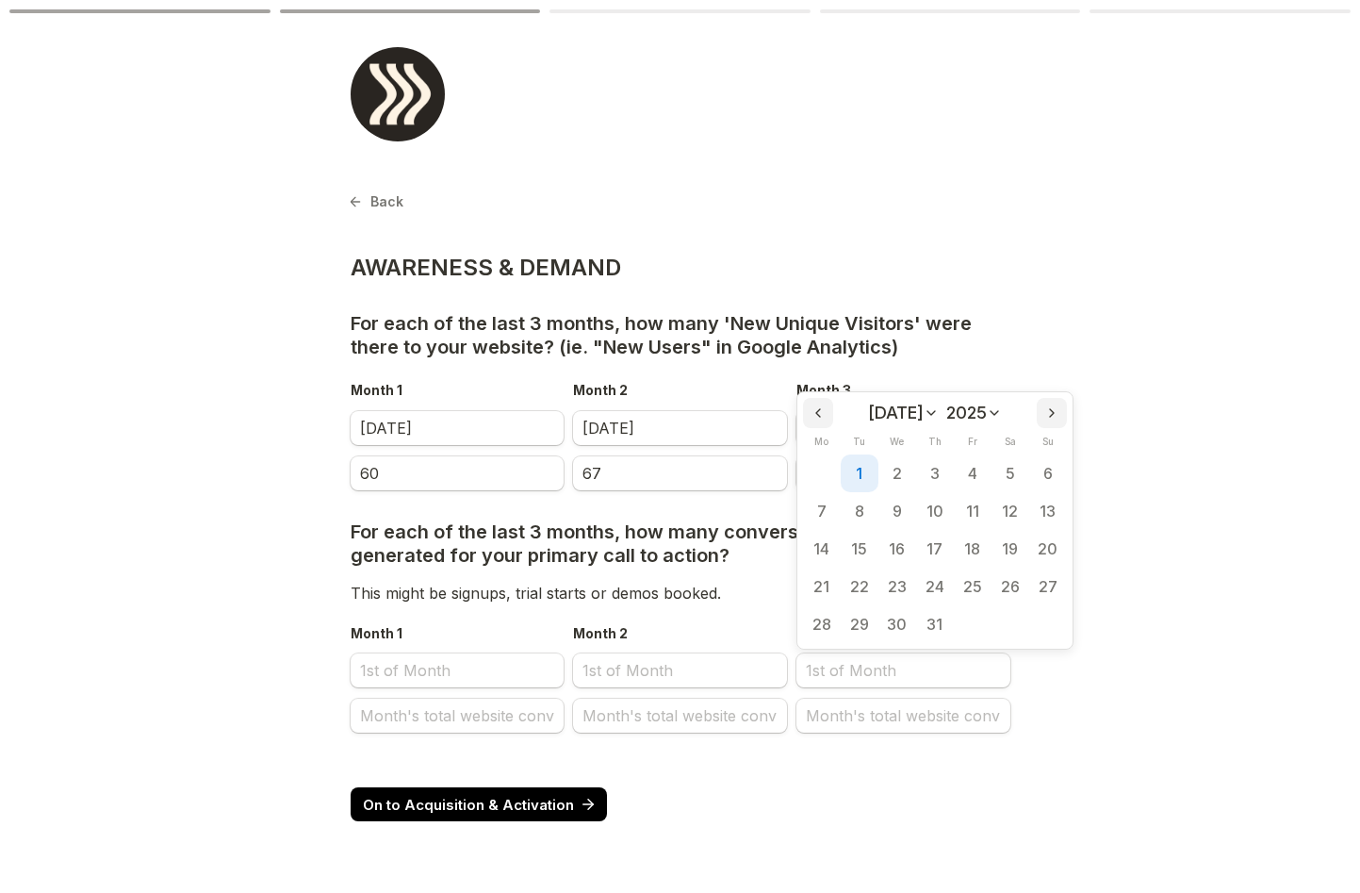
type input "[DATE]"
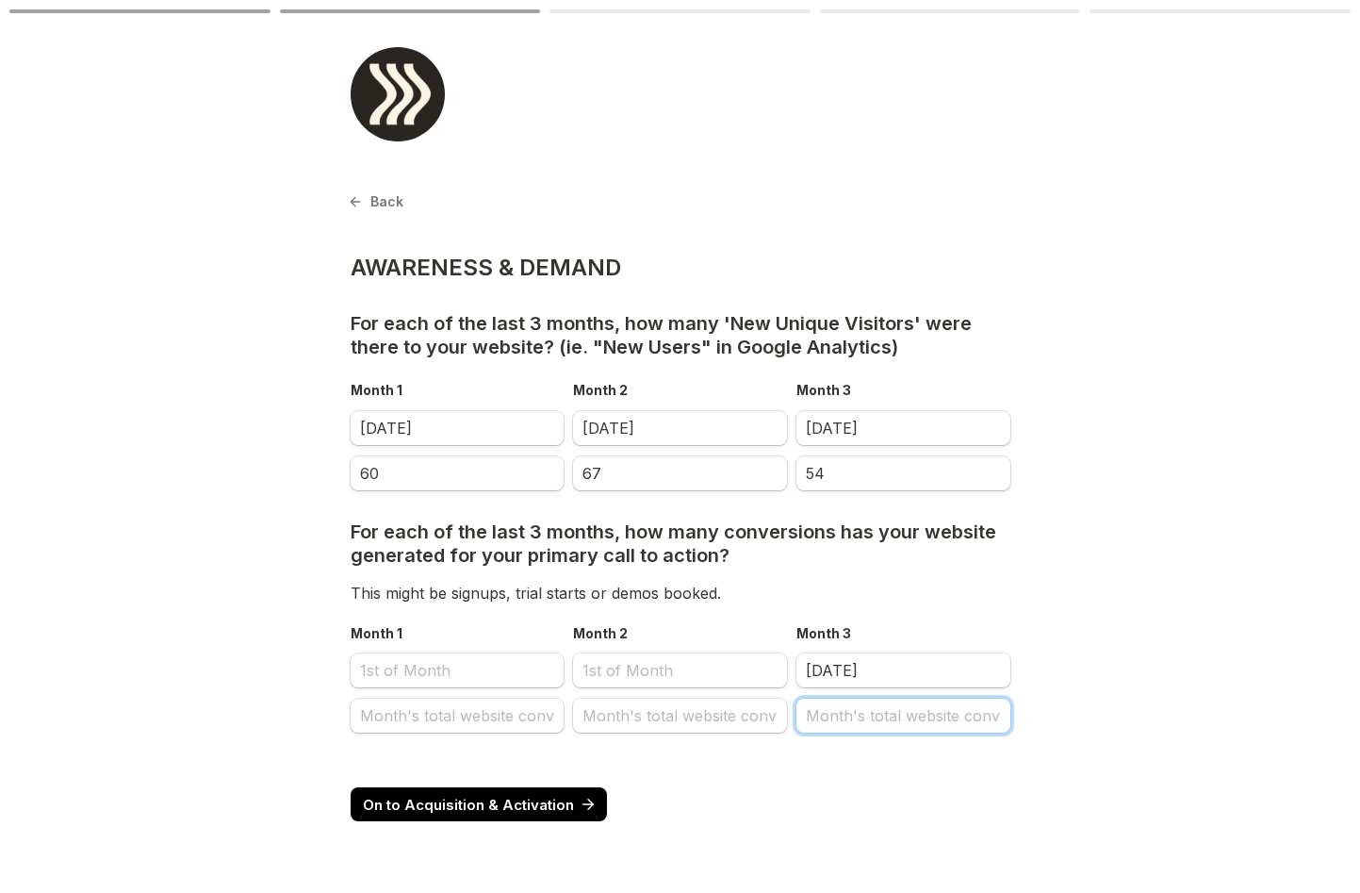
click at [855, 731] on input "Month's total website conv" at bounding box center [904, 716] width 214 height 34
type input "-"
type input "0"
select select "9"
select select "2025"
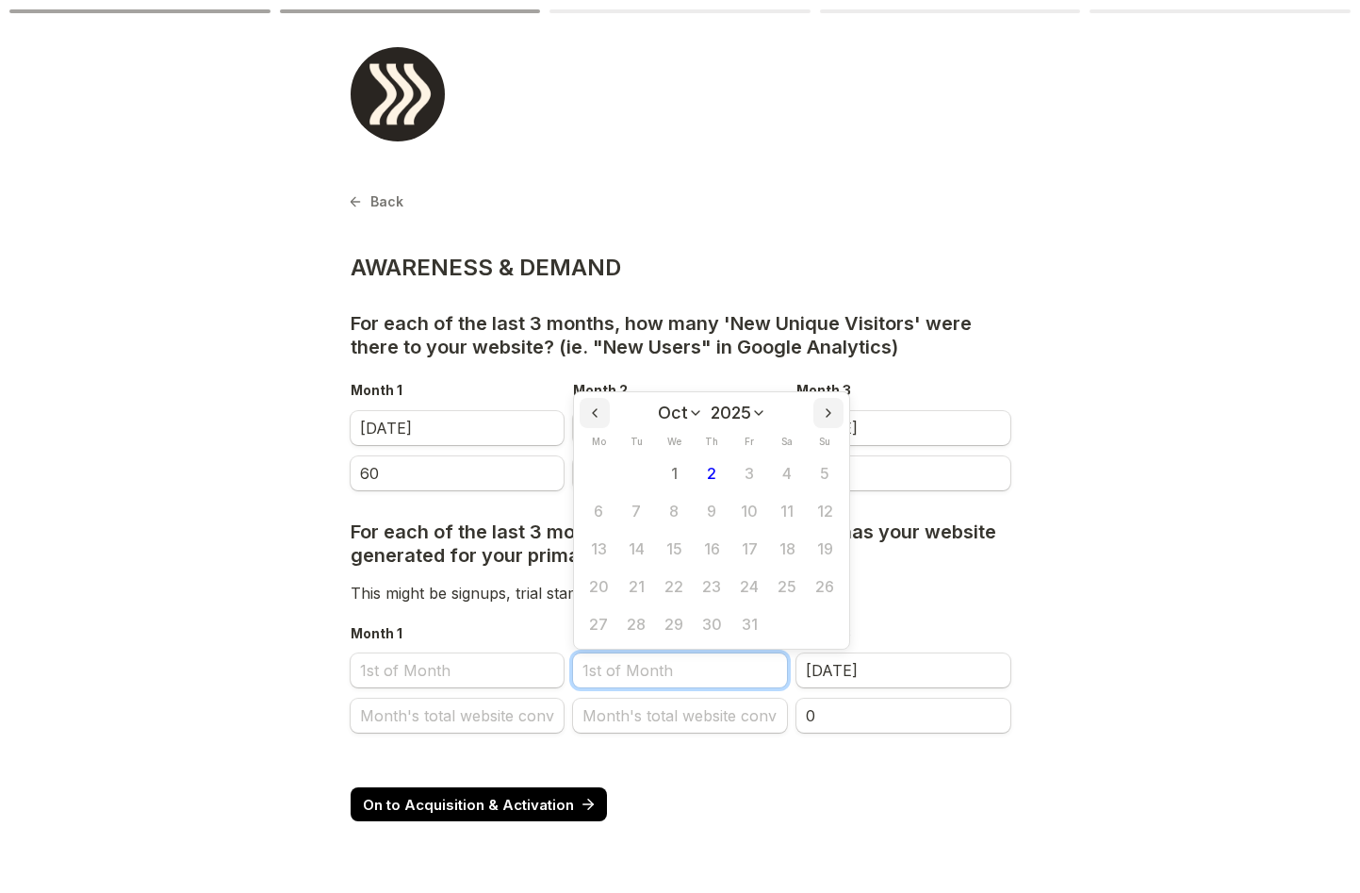
click at [743, 679] on input "Month 2" at bounding box center [680, 670] width 214 height 34
